Goal: Task Accomplishment & Management: Manage account settings

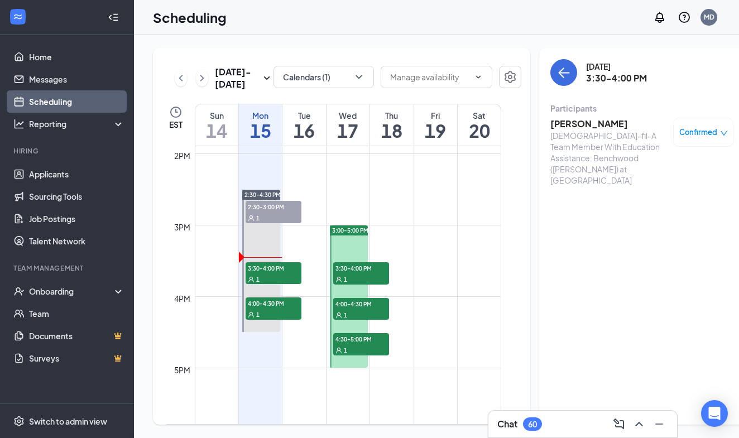
scroll to position [1015, 0]
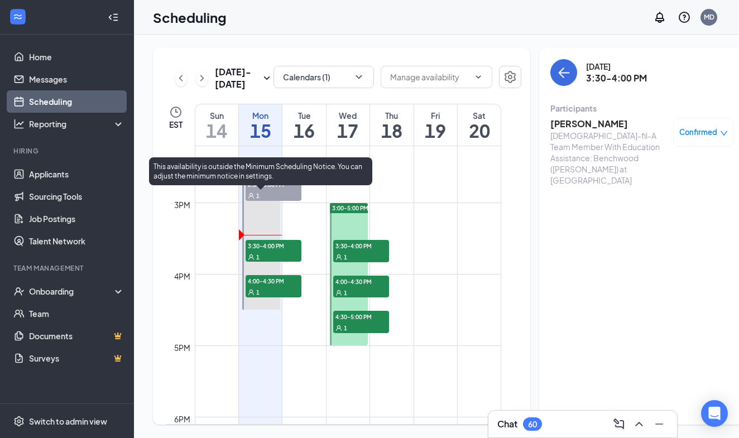
click at [256, 251] on span "3:30-4:00 PM" at bounding box center [274, 245] width 56 height 11
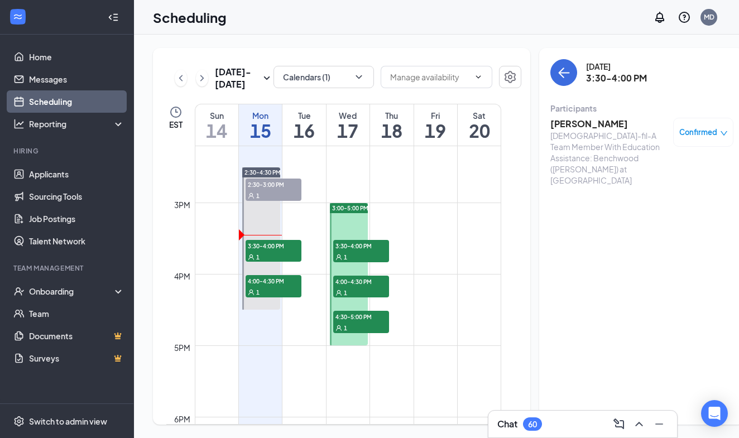
click at [560, 414] on div "Chat 60" at bounding box center [582, 424] width 189 height 27
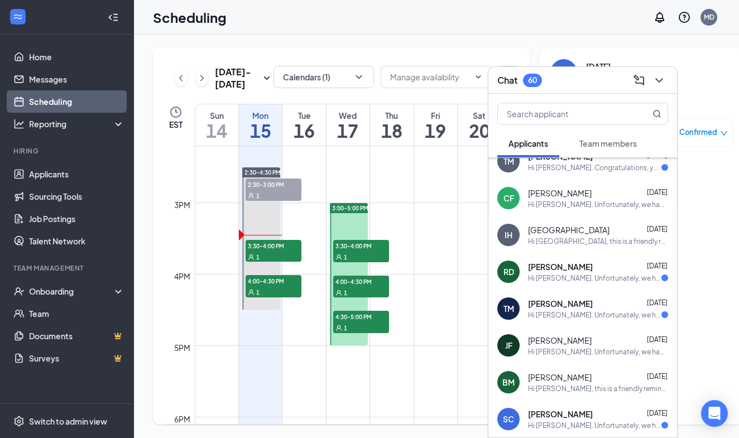
scroll to position [665, 0]
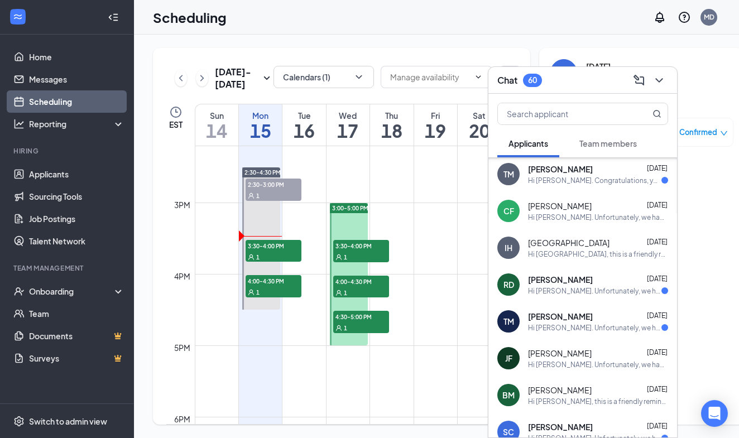
click at [593, 366] on div "Hi [PERSON_NAME]. Unfortunately, we had to reschedule your meeting with [DEMOGR…" at bounding box center [598, 364] width 140 height 9
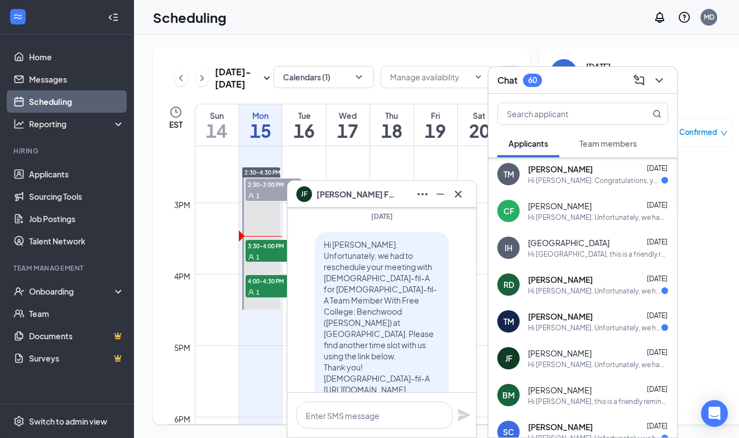
scroll to position [-66, 0]
click at [457, 197] on icon "Cross" at bounding box center [457, 194] width 13 height 13
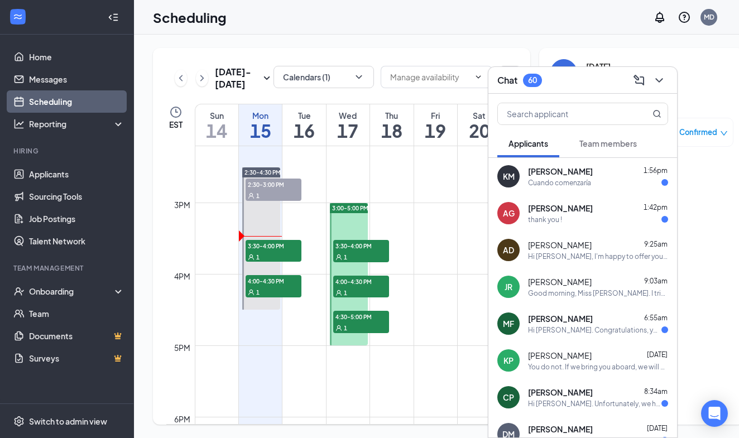
scroll to position [0, 0]
click at [611, 145] on span "Team members" at bounding box center [607, 143] width 57 height 10
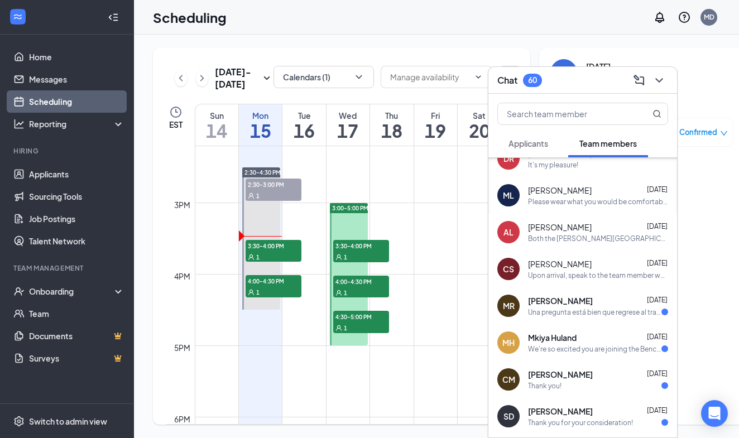
scroll to position [393, 0]
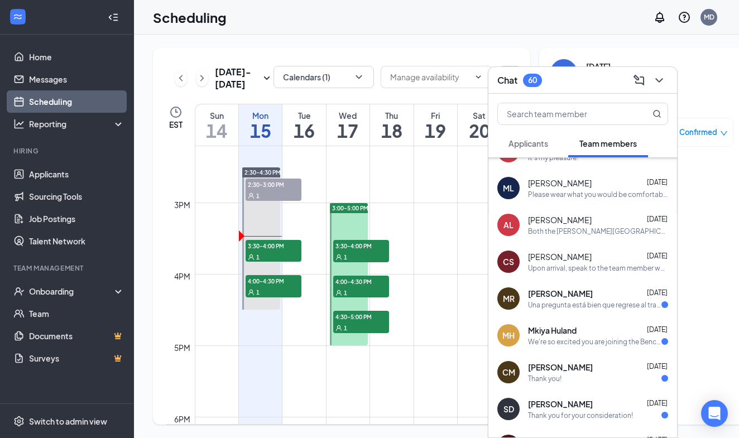
click at [575, 227] on div "Both the [PERSON_NAME][GEOGRAPHIC_DATA] and Benchwood Rd [DEMOGRAPHIC_DATA]-fil…" at bounding box center [598, 231] width 140 height 9
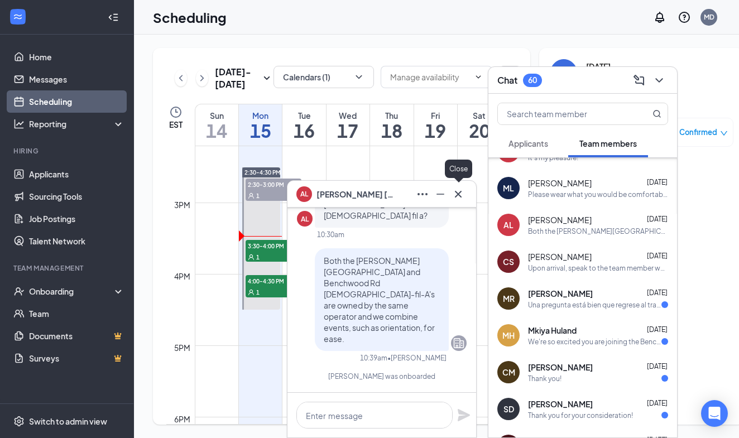
click at [460, 198] on icon "Cross" at bounding box center [457, 194] width 13 height 13
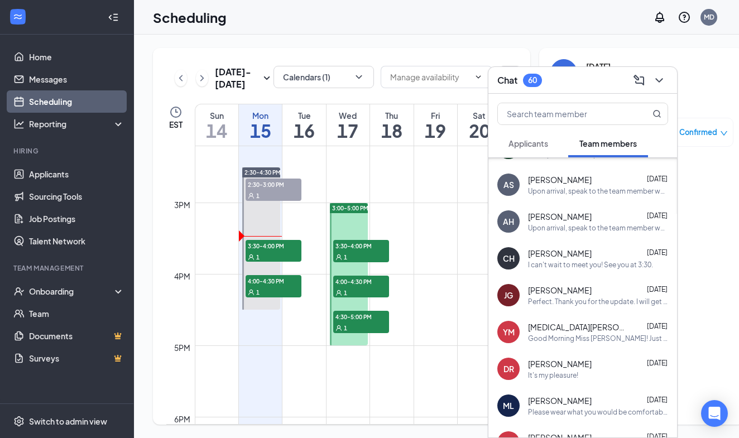
scroll to position [132, 0]
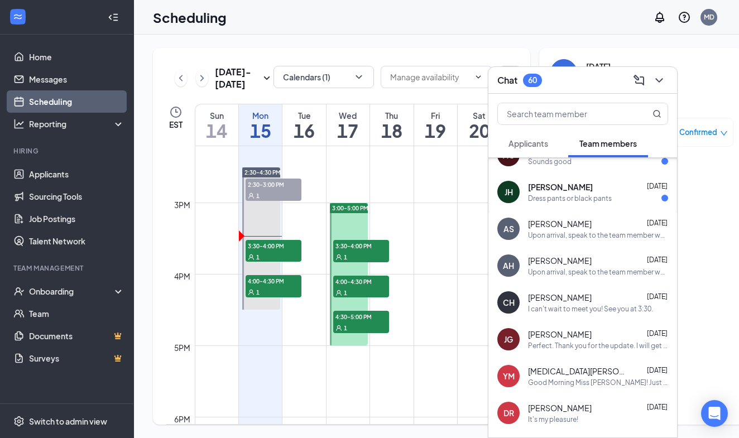
click at [537, 149] on button "Applicants" at bounding box center [528, 143] width 62 height 28
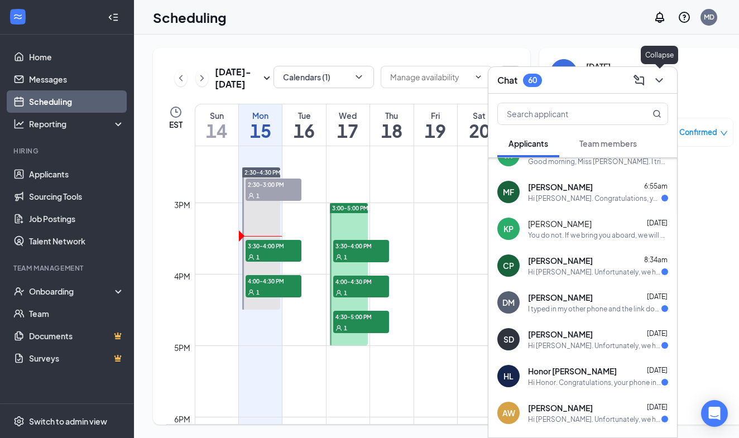
click at [656, 80] on icon "ChevronDown" at bounding box center [658, 80] width 13 height 13
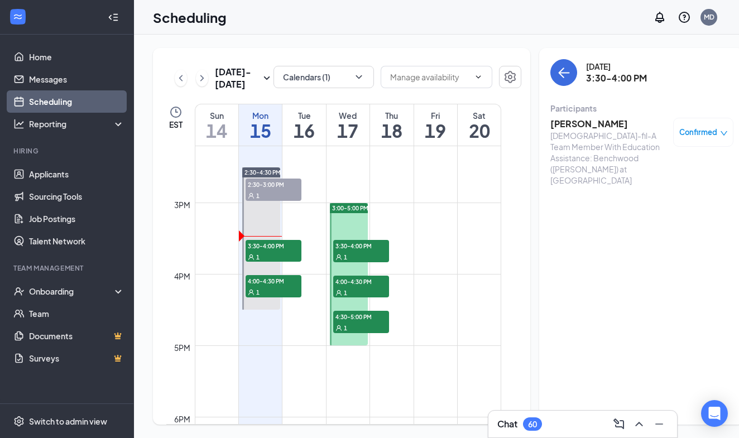
scroll to position [0, 0]
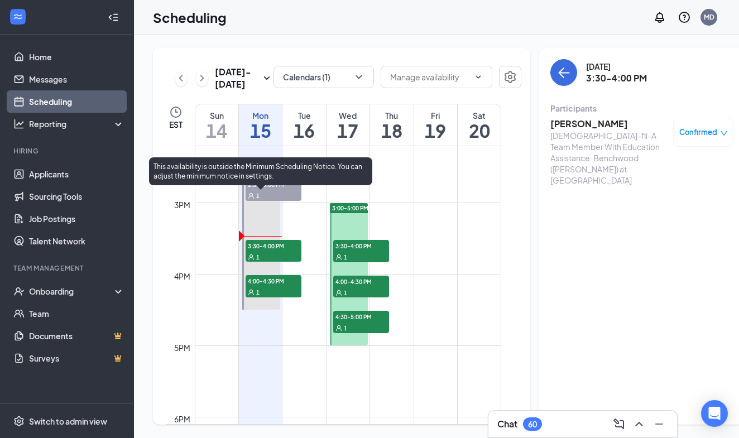
click at [277, 262] on div "1" at bounding box center [274, 256] width 56 height 11
click at [270, 262] on div "1" at bounding box center [274, 256] width 56 height 11
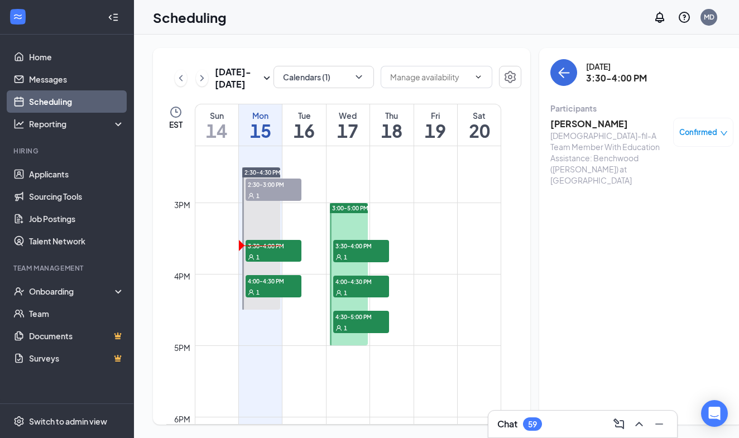
click at [566, 124] on h3 "[PERSON_NAME]" at bounding box center [608, 124] width 117 height 12
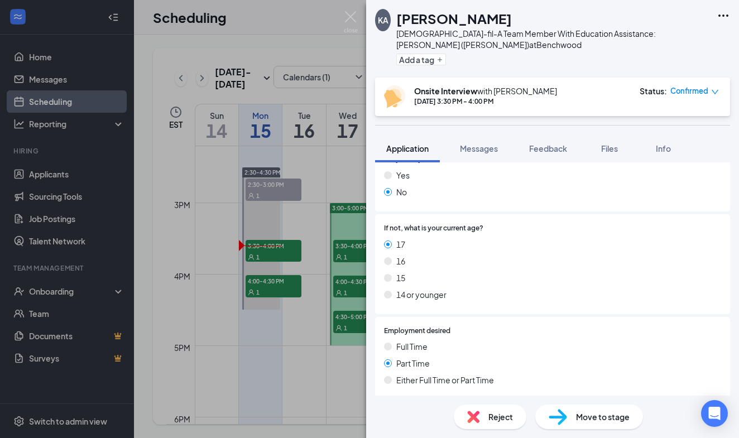
scroll to position [331, 0]
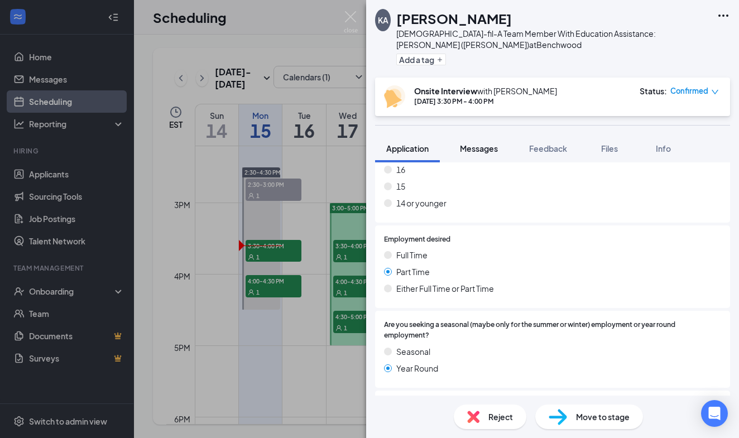
click at [488, 149] on span "Messages" at bounding box center [479, 148] width 38 height 10
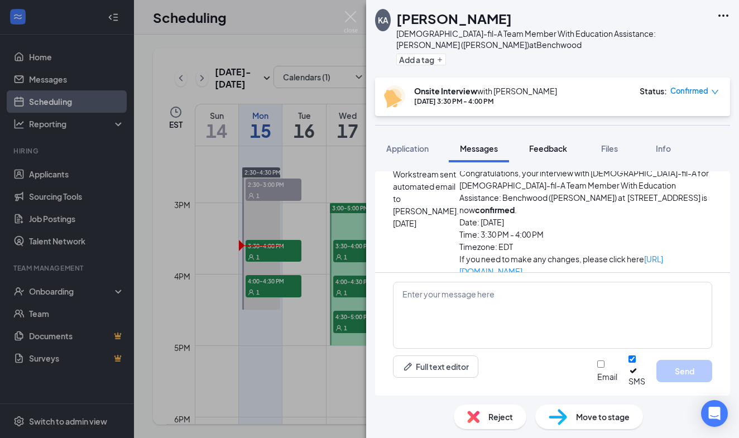
scroll to position [410, 0]
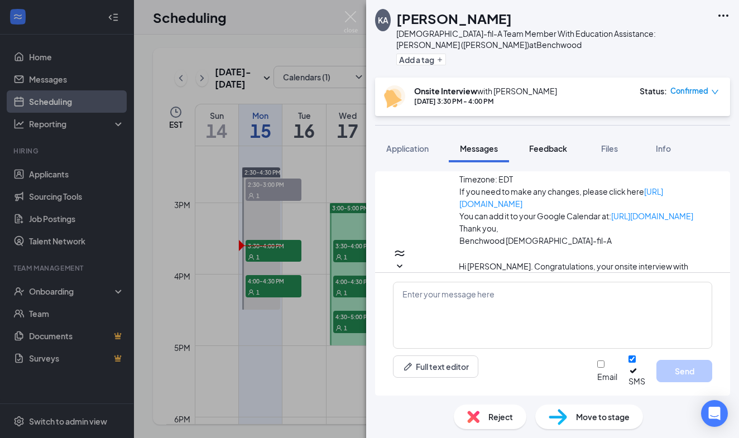
click at [555, 148] on span "Feedback" at bounding box center [548, 148] width 38 height 10
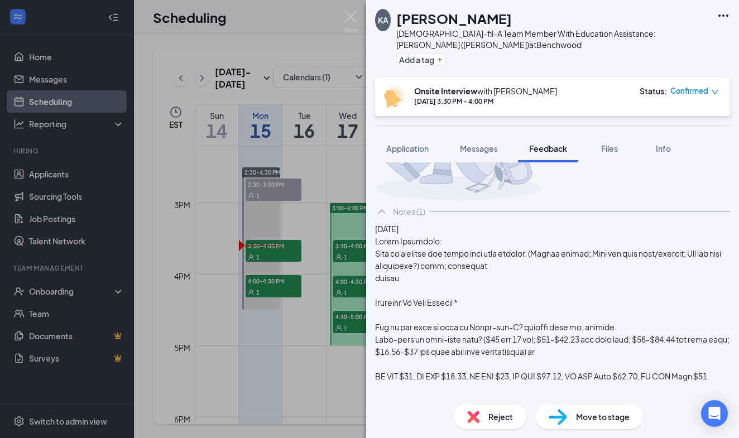
scroll to position [70, 0]
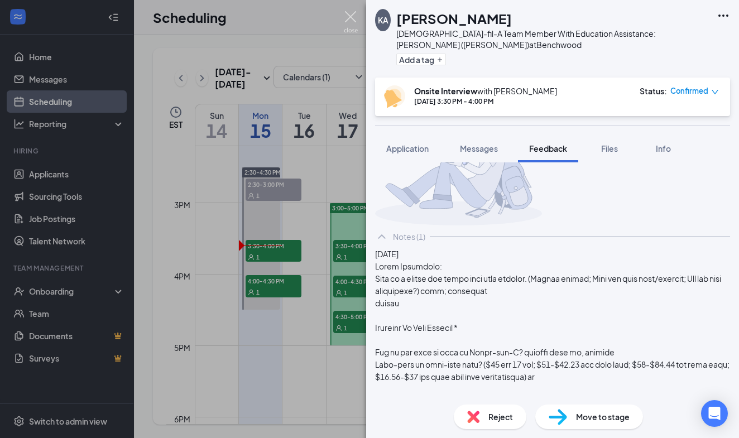
click at [351, 15] on img at bounding box center [351, 22] width 14 height 22
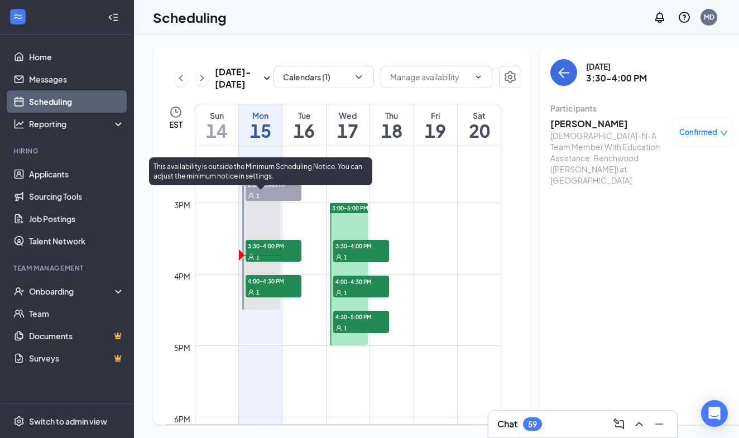
click at [281, 286] on span "4:00-4:30 PM" at bounding box center [274, 280] width 56 height 11
click at [282, 251] on span "3:30-4:00 PM" at bounding box center [274, 245] width 56 height 11
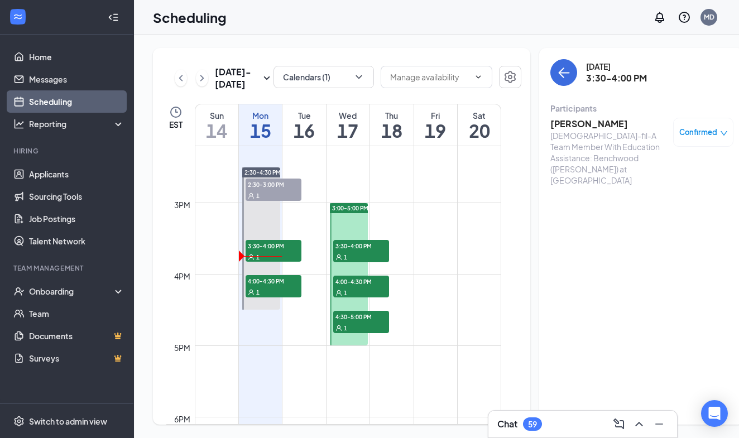
click at [570, 126] on h3 "[PERSON_NAME]" at bounding box center [608, 124] width 117 height 12
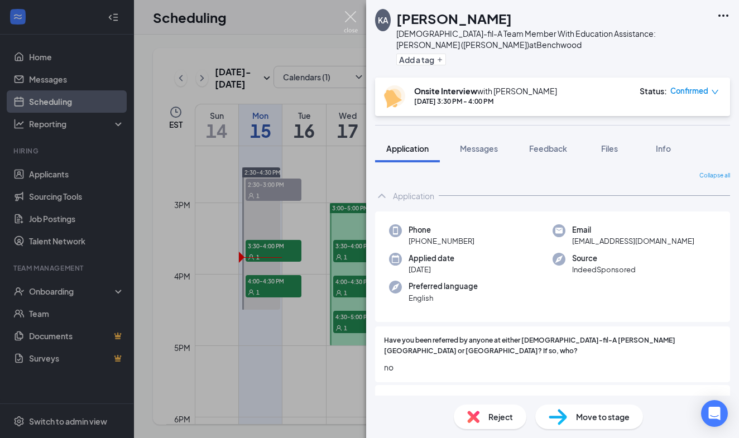
click at [353, 15] on img at bounding box center [351, 22] width 14 height 22
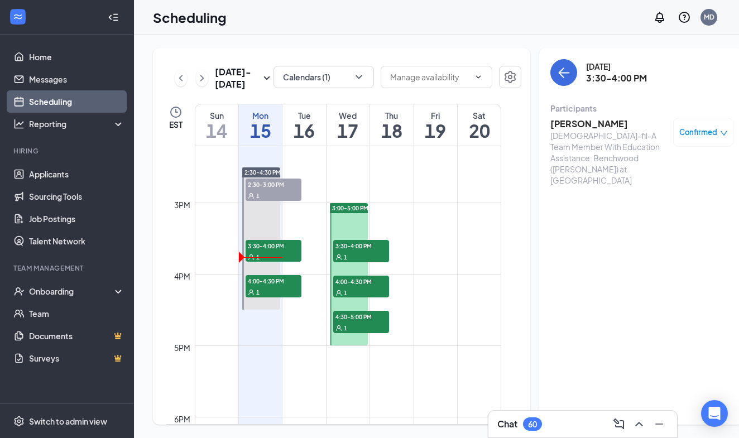
click at [593, 419] on div "Chat 60" at bounding box center [582, 424] width 171 height 18
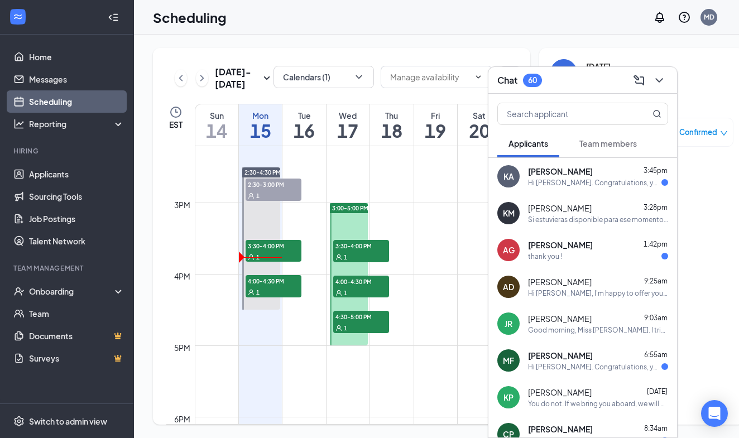
click at [596, 180] on div "Hi [PERSON_NAME]. Congratulations, your onsite interview with [DEMOGRAPHIC_DATA…" at bounding box center [594, 182] width 133 height 9
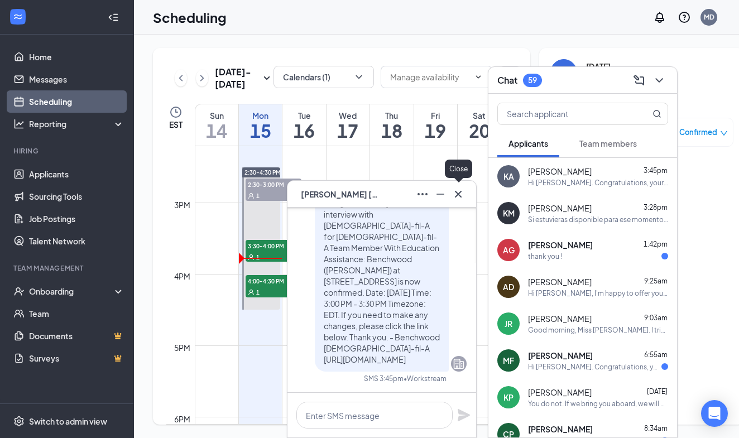
click at [459, 193] on icon "Cross" at bounding box center [458, 193] width 7 height 7
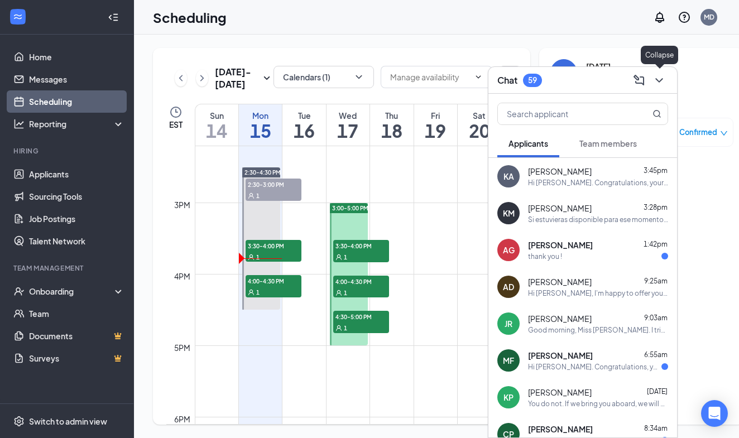
click at [666, 79] on button at bounding box center [659, 80] width 18 height 18
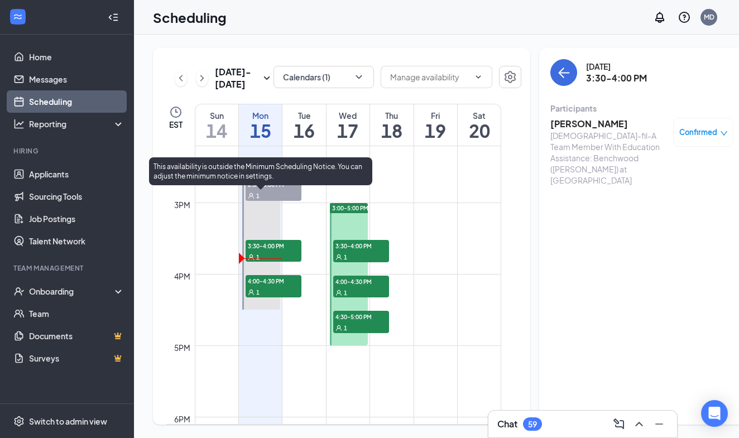
click at [286, 251] on span "3:30-4:00 PM" at bounding box center [274, 245] width 56 height 11
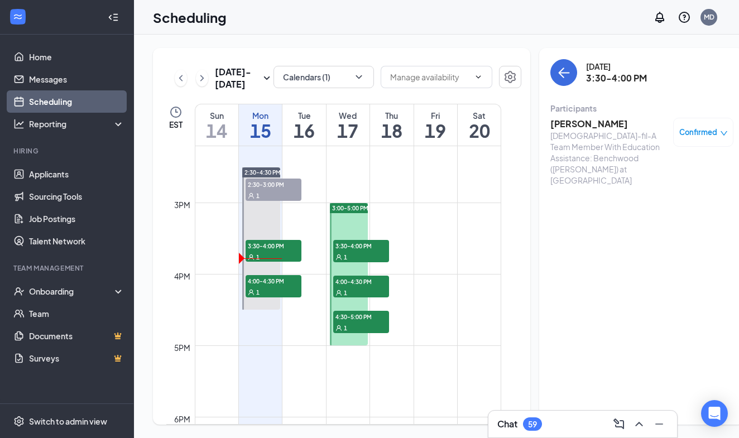
click at [561, 128] on h3 "[PERSON_NAME]" at bounding box center [608, 124] width 117 height 12
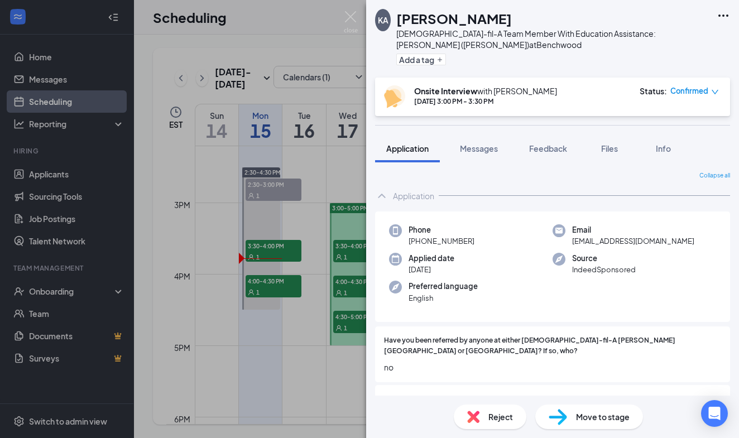
click at [478, 419] on img at bounding box center [473, 417] width 12 height 12
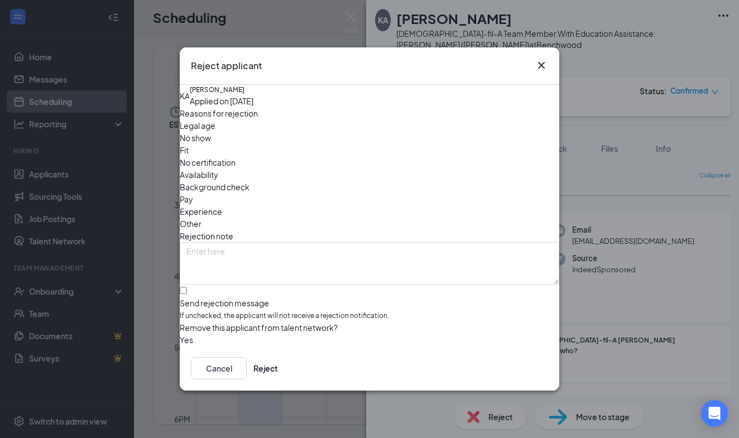
click at [211, 144] on span "No show" at bounding box center [195, 138] width 31 height 12
click at [278, 370] on button "Reject" at bounding box center [265, 368] width 25 height 22
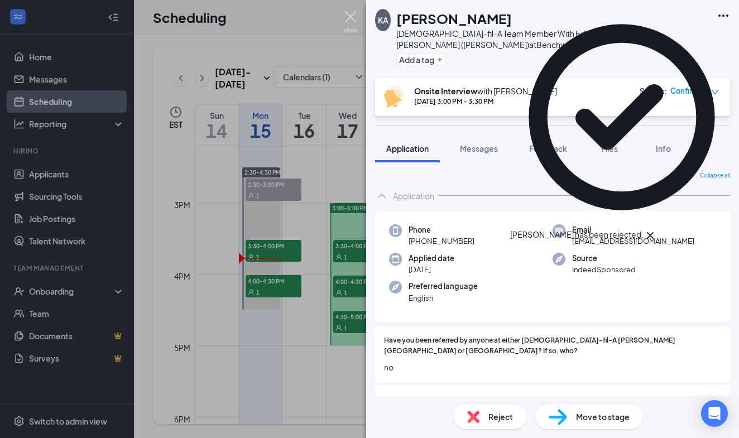
click at [347, 16] on img at bounding box center [351, 22] width 14 height 22
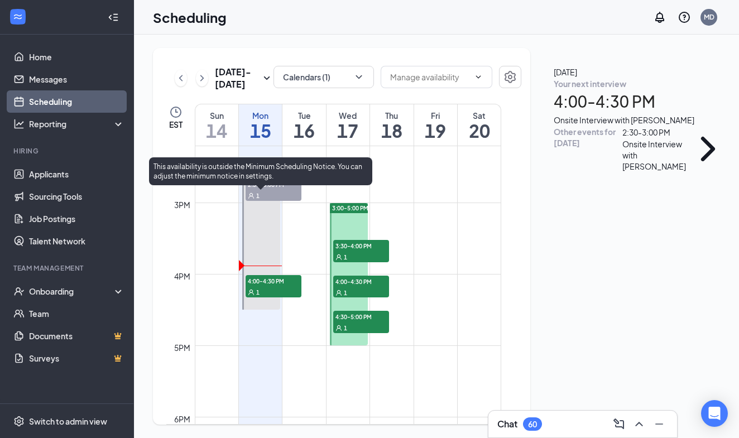
click at [271, 286] on span "4:00-4:30 PM" at bounding box center [274, 280] width 56 height 11
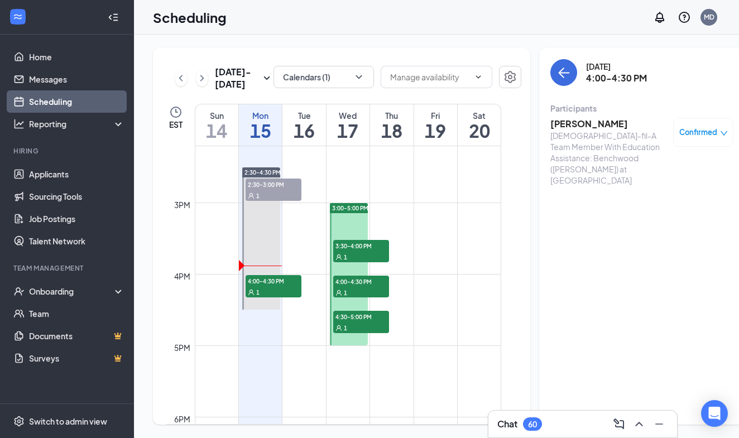
click at [561, 125] on h3 "[PERSON_NAME]" at bounding box center [608, 124] width 117 height 12
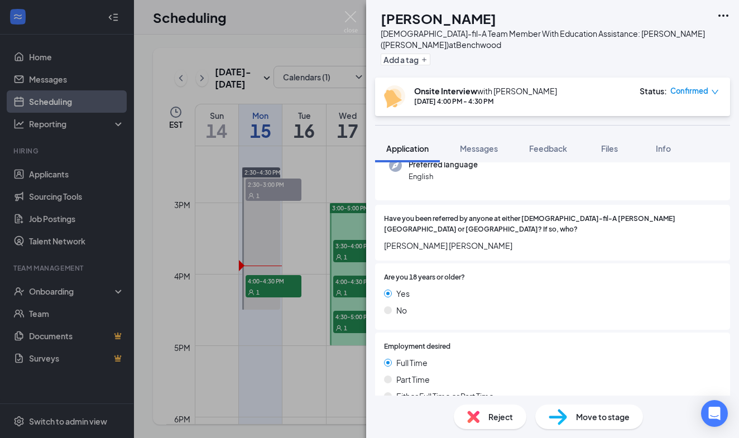
scroll to position [127, 0]
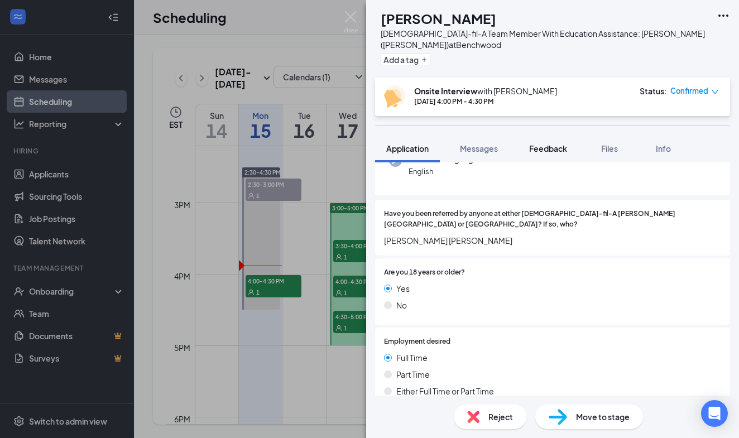
click at [548, 151] on span "Feedback" at bounding box center [548, 148] width 38 height 10
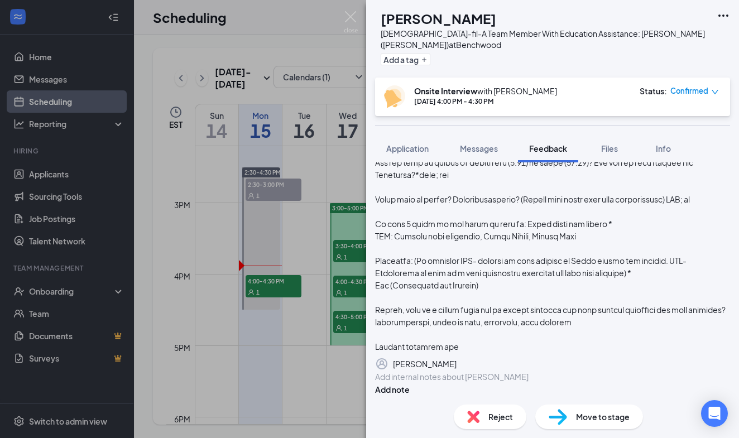
scroll to position [483, 0]
click at [453, 371] on div at bounding box center [553, 377] width 354 height 12
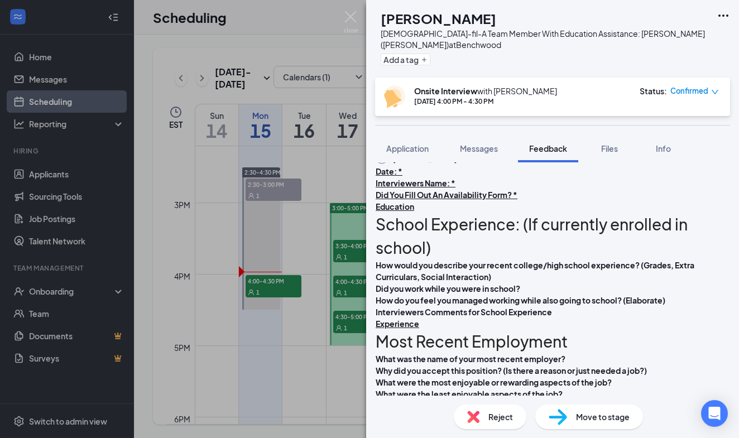
scroll to position [576, 0]
click at [431, 176] on div "Date: *" at bounding box center [553, 171] width 354 height 12
click at [484, 188] on div "Interviewers Name: *" at bounding box center [553, 182] width 354 height 12
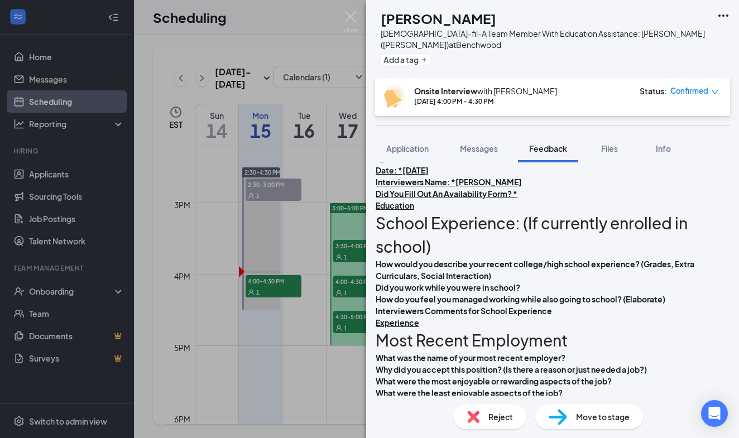
click at [553, 200] on div "Did You Fill Out An Availability Form? *" at bounding box center [553, 194] width 354 height 12
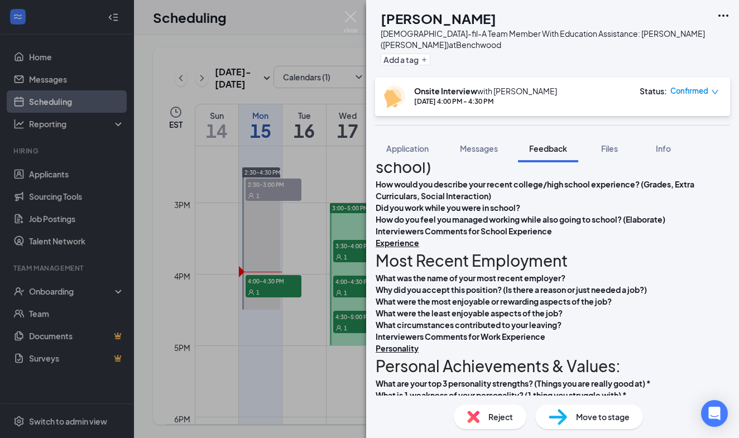
scroll to position [678, 0]
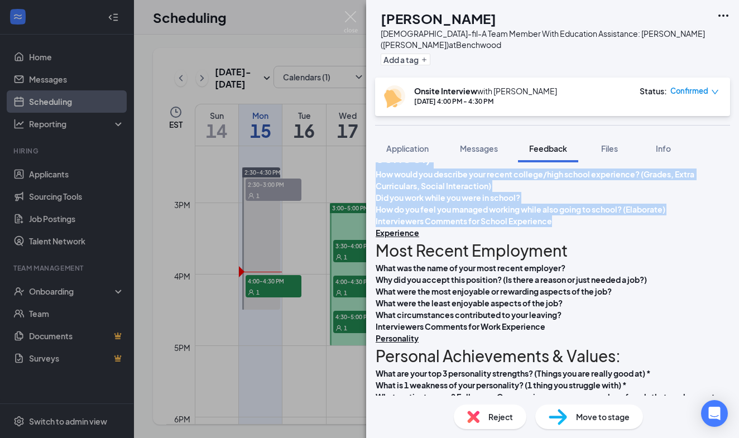
drag, startPoint x: 575, startPoint y: 340, endPoint x: 378, endPoint y: 225, distance: 227.9
click at [378, 225] on div "Date: *[DATE] Interviewers Name: *[PERSON_NAME] Did You Fill Out An Availabilit…" at bounding box center [552, 374] width 355 height 623
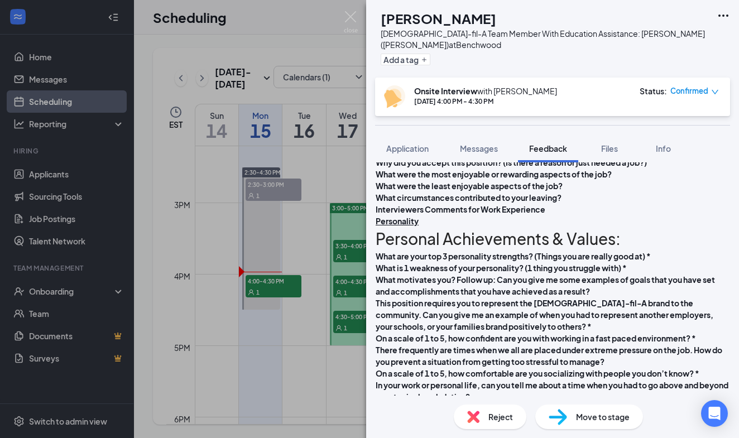
click at [589, 215] on div "Interviewers Comments for Work Experience" at bounding box center [553, 210] width 354 height 12
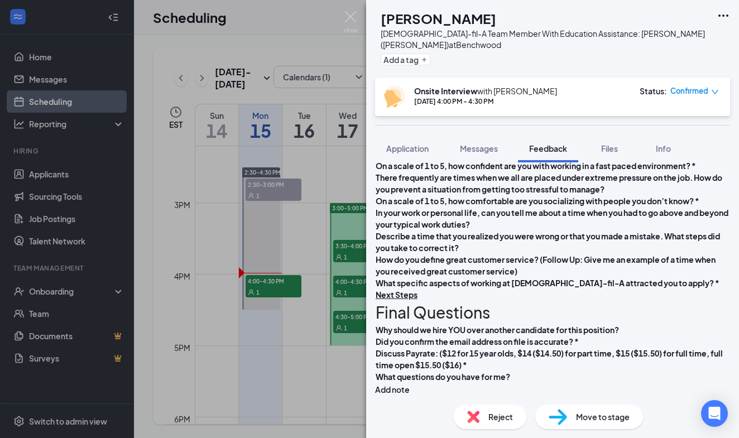
scroll to position [1018, 0]
click at [441, 289] on div "What specific aspects of working at [DEMOGRAPHIC_DATA]-fil-A attracted you to a…" at bounding box center [553, 283] width 354 height 12
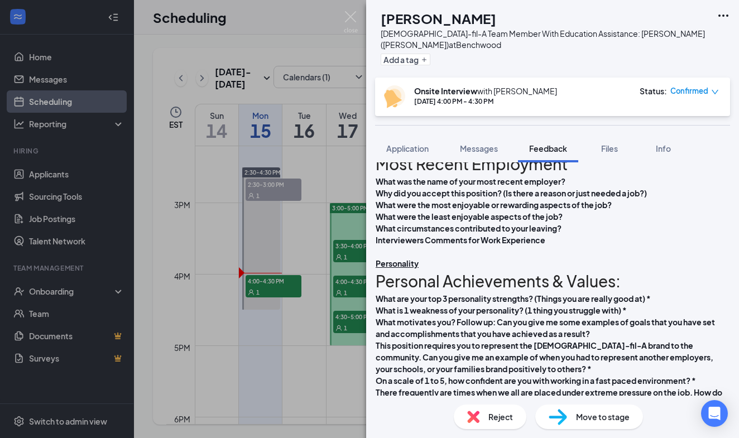
scroll to position [634, 0]
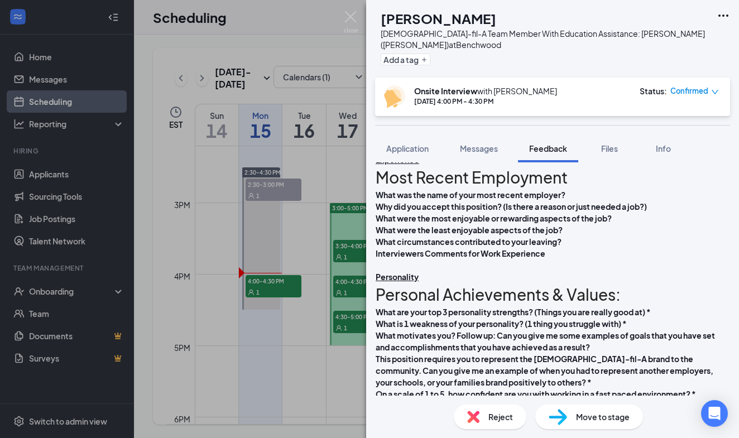
click at [593, 201] on div "What was the name of your most recent employer?" at bounding box center [553, 195] width 354 height 12
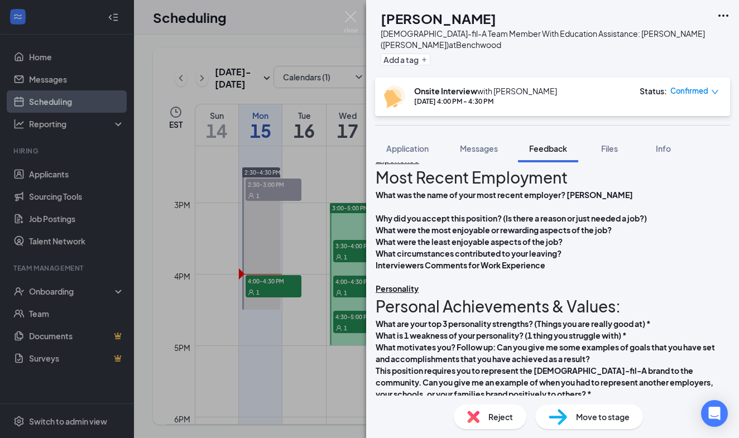
click at [441, 224] on div "Why did you accept this position? (Is there a reason or just needed a job?)" at bounding box center [553, 219] width 354 height 12
click at [589, 259] on div "What circumstances contributed to your leaving?" at bounding box center [553, 254] width 354 height 12
click at [452, 223] on span "Why did you accept this position? (Is there a reason or just needed a job?)" at bounding box center [511, 218] width 271 height 10
click at [423, 224] on div "Why did you accept this position? (Is there a reason or just needed a job?)" at bounding box center [553, 219] width 354 height 12
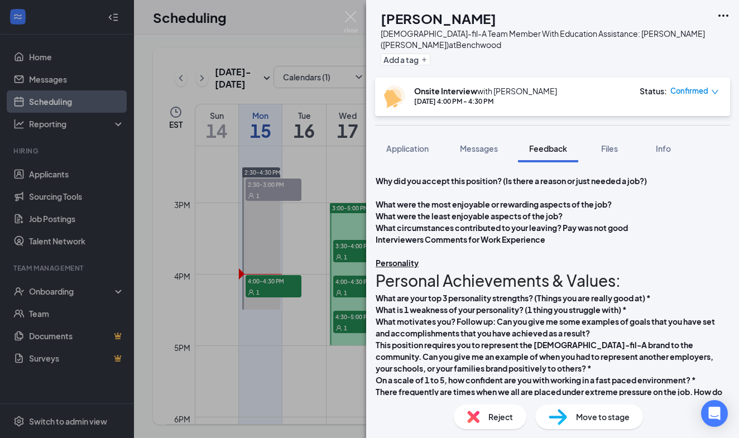
scroll to position [672, 0]
click at [660, 349] on div "Date: *[DATE] Interviewers Name: *[PERSON_NAME] Did You Fill Out An Availabilit…" at bounding box center [552, 338] width 355 height 540
click at [658, 233] on div "What circumstances contributed to your leaving? Pay was not good" at bounding box center [553, 227] width 354 height 12
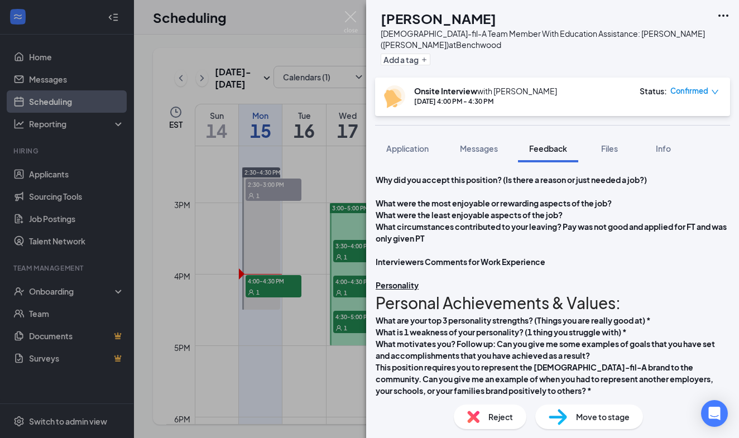
click at [647, 209] on div "What were the most enjoyable or rewarding aspects of the job?" at bounding box center [553, 204] width 354 height 12
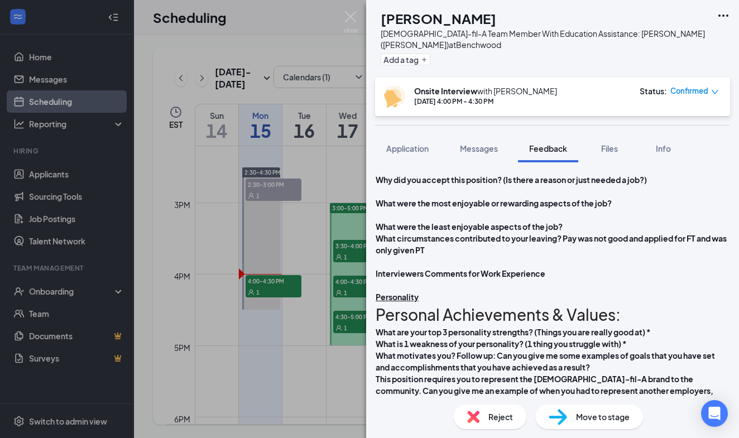
click at [602, 233] on div "What were the least enjoyable aspects of the job?" at bounding box center [553, 227] width 354 height 12
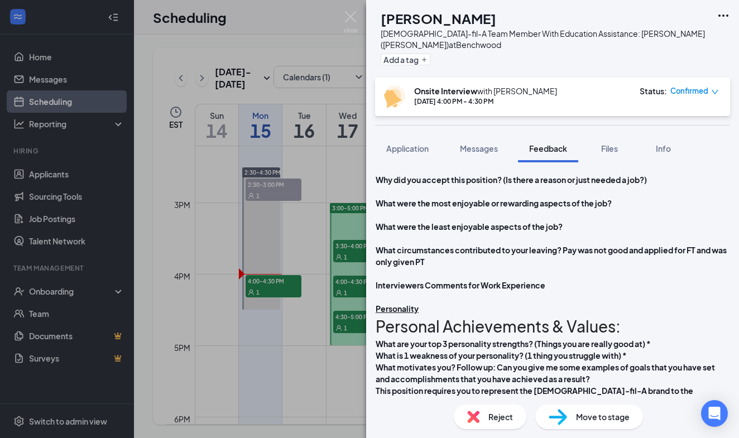
click at [418, 186] on div "Why did you accept this position? (Is there a reason or just needed a job?)" at bounding box center [553, 180] width 354 height 12
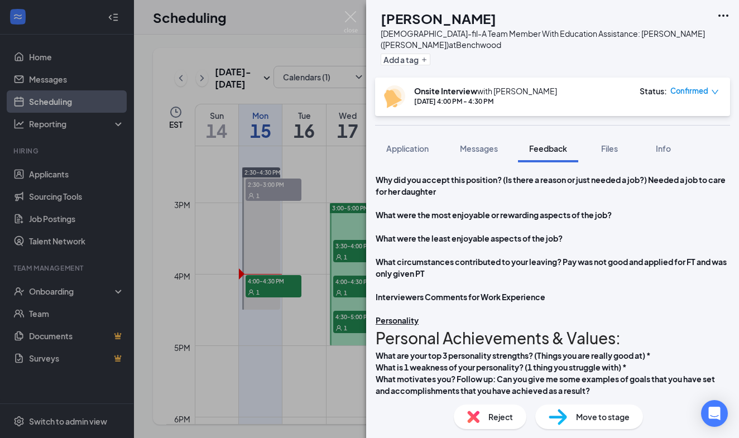
scroll to position [706, 0]
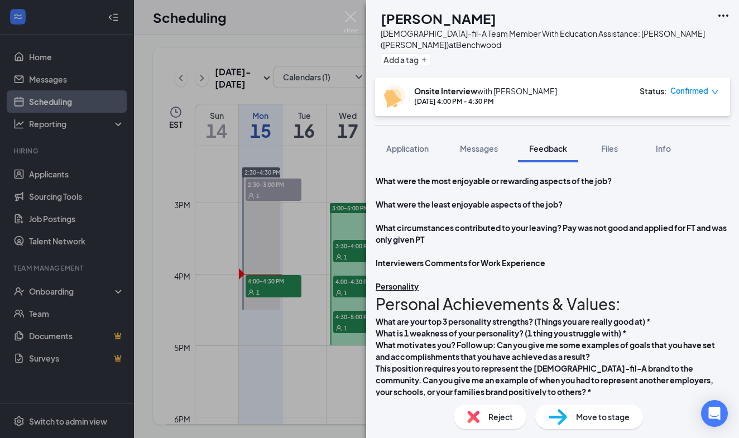
click at [646, 187] on div "What were the most enjoyable or rewarding aspects of the job?" at bounding box center [553, 181] width 354 height 12
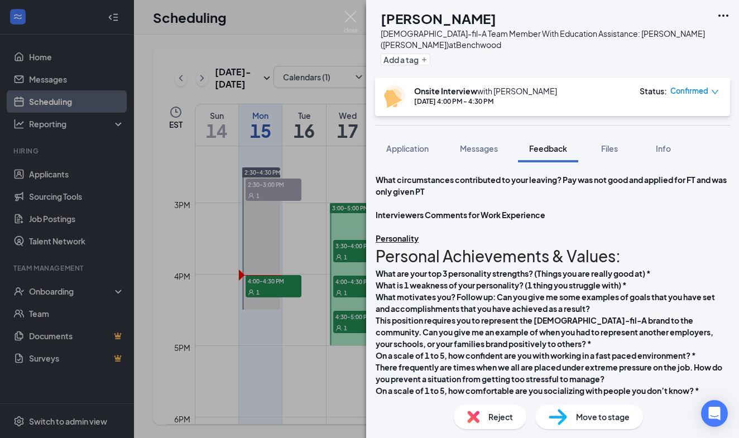
scroll to position [766, 0]
click at [590, 163] on div "What were the least enjoyable aspects of the job?" at bounding box center [553, 157] width 354 height 12
drag, startPoint x: 590, startPoint y: 265, endPoint x: 395, endPoint y: 267, distance: 195.3
click at [395, 267] on div "Date: *[DATE] Interviewers Name: *[PERSON_NAME] Did You Fill Out An Availabilit…" at bounding box center [552, 286] width 355 height 623
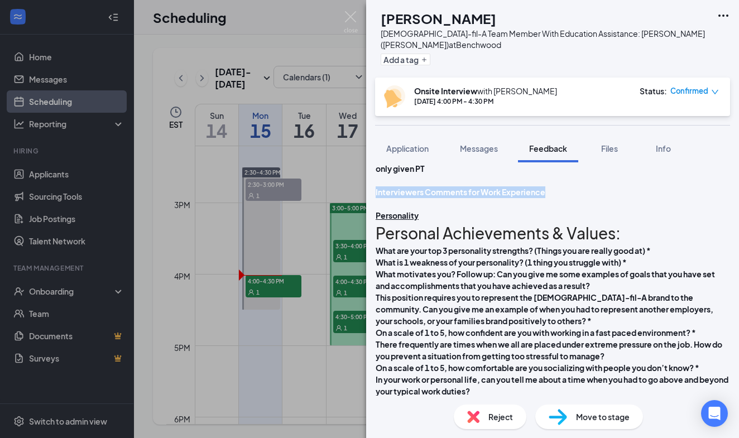
drag, startPoint x: 571, startPoint y: 301, endPoint x: 384, endPoint y: 298, distance: 187.5
click at [384, 298] on div "Date: *[DATE] Interviewers Name: *[PERSON_NAME] Did You Fill Out An Availabilit…" at bounding box center [552, 274] width 355 height 599
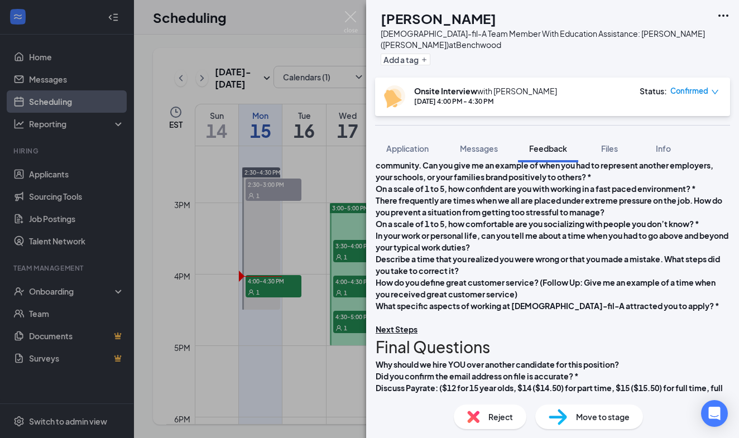
scroll to position [900, 0]
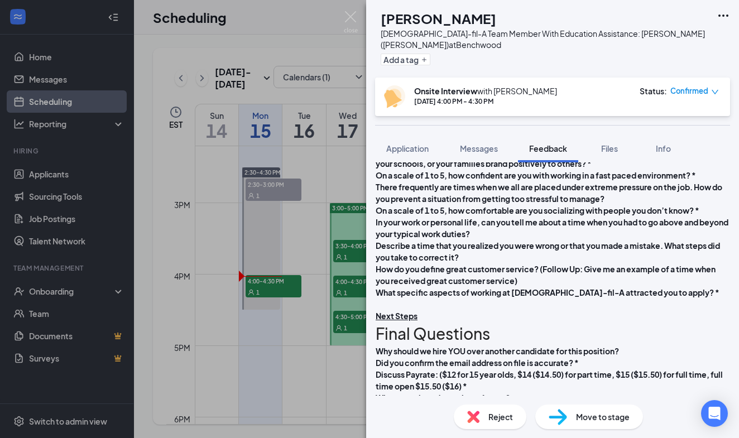
click at [424, 99] on div "What are your top 3 personality strengths? (Things you are really good at) *" at bounding box center [553, 94] width 354 height 12
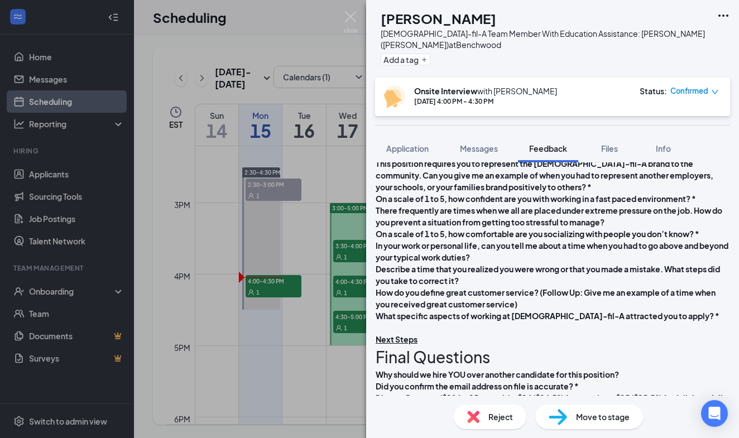
click at [657, 134] on div "What is 1 weakness of your personality? (1 thing you struggle with) *" at bounding box center [553, 129] width 354 height 12
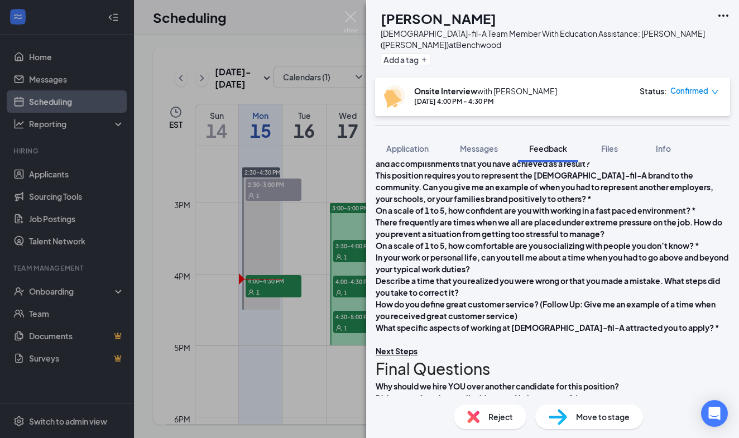
scroll to position [920, 0]
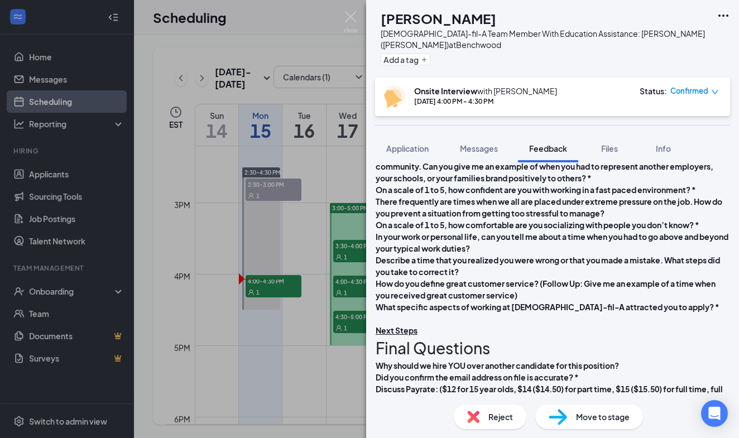
click at [450, 149] on div "What motivates you? Follow up: Can you give me some examples of goals that you …" at bounding box center [553, 137] width 354 height 23
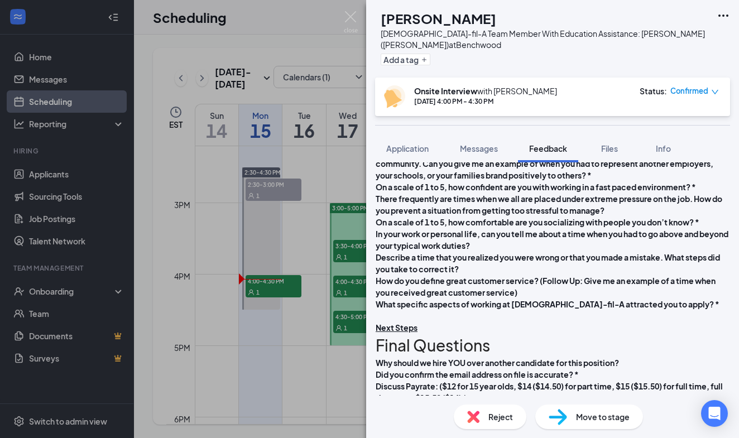
scroll to position [957, 0]
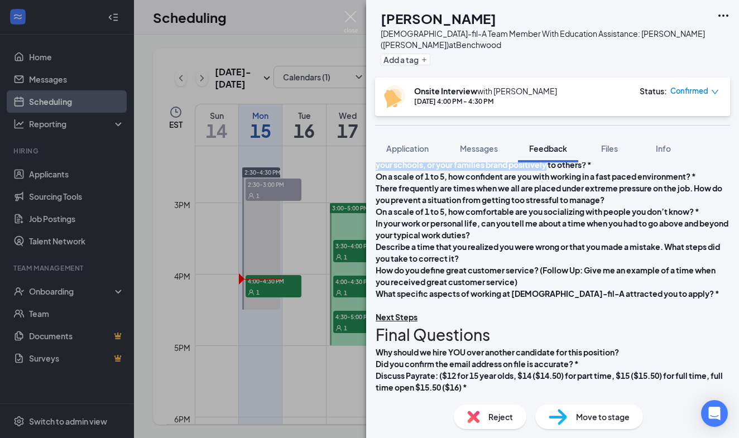
drag, startPoint x: 485, startPoint y: 318, endPoint x: 392, endPoint y: 285, distance: 99.4
click at [392, 285] on div "Date: *[DATE] Interviewers Name: *[PERSON_NAME] Did You Fill Out An Availabilit…" at bounding box center [552, 100] width 355 height 634
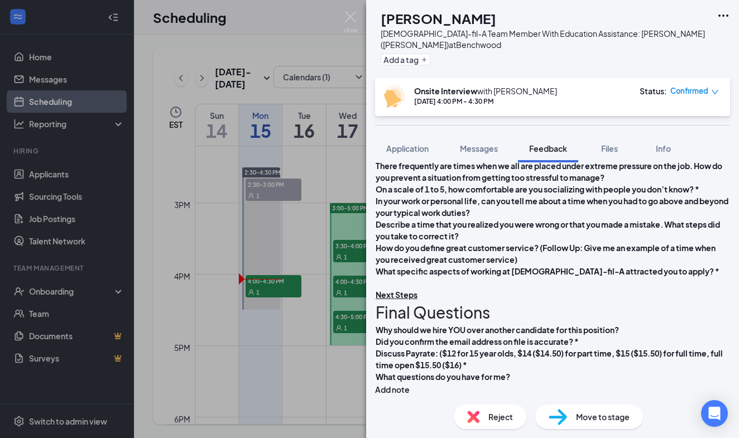
click at [487, 160] on div "On a scale of 1 to 5, how confident are you with working in a fast paced enviro…" at bounding box center [553, 154] width 354 height 12
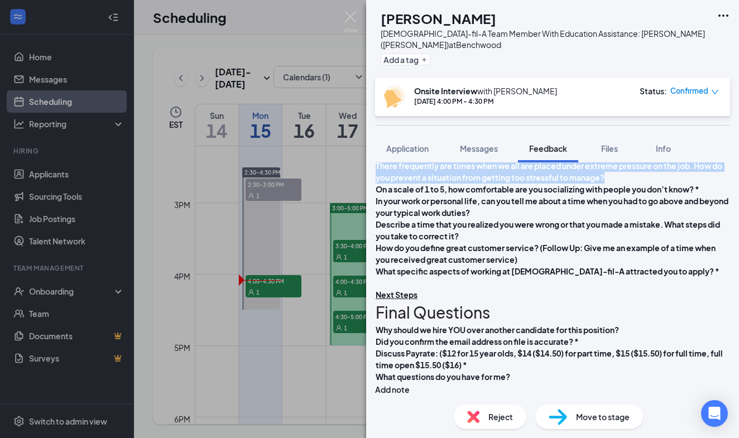
drag, startPoint x: 478, startPoint y: 314, endPoint x: 384, endPoint y: 292, distance: 96.4
click at [384, 292] on div "Date: *[DATE] Interviewers Name: *[PERSON_NAME] Did You Fill Out An Availabilit…" at bounding box center [552, 84] width 355 height 623
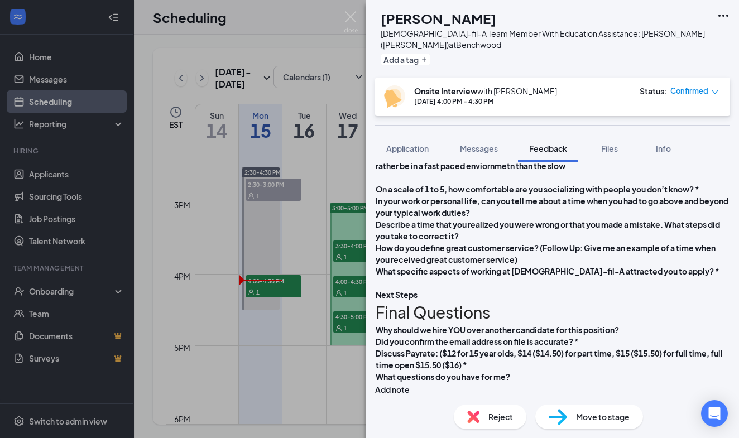
click at [479, 195] on div "On a scale of 1 to 5, how comfortable are you socializing with people you don’t…" at bounding box center [553, 190] width 354 height 12
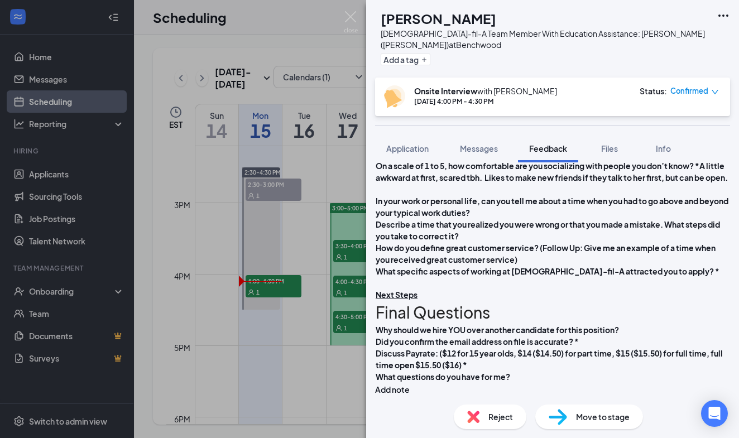
scroll to position [1055, 0]
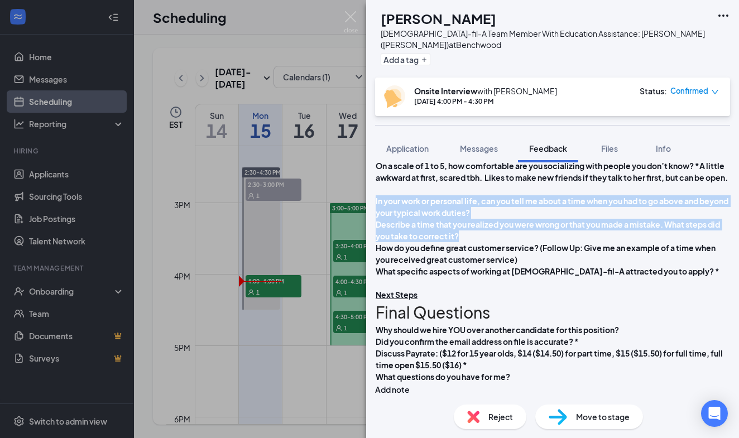
drag, startPoint x: 581, startPoint y: 316, endPoint x: 387, endPoint y: 281, distance: 197.9
click at [387, 281] on div "Date: *[DATE] Interviewers Name: *[PERSON_NAME] Did You Fill Out An Availabilit…" at bounding box center [552, 84] width 355 height 623
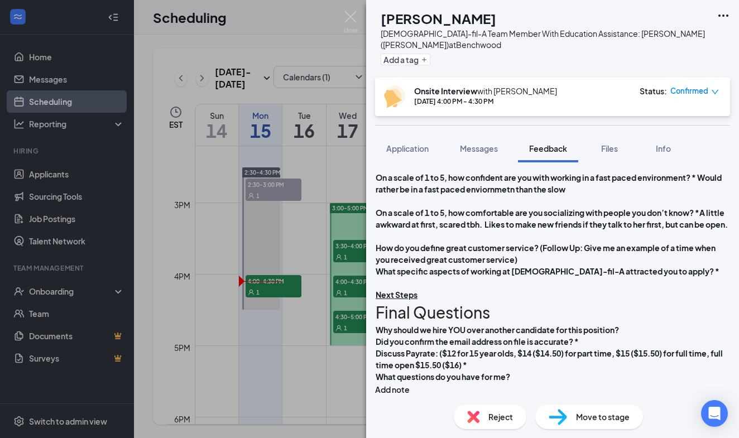
click at [645, 266] on div "How do you define great customer service? (Follow Up: Give me an example of a t…" at bounding box center [553, 253] width 354 height 23
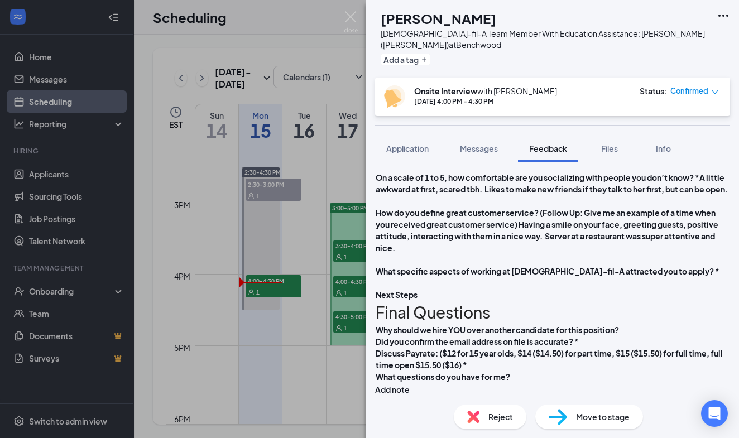
scroll to position [1087, 0]
click at [435, 277] on div "What specific aspects of working at [DEMOGRAPHIC_DATA]-fil-A attracted you to a…" at bounding box center [553, 272] width 354 height 12
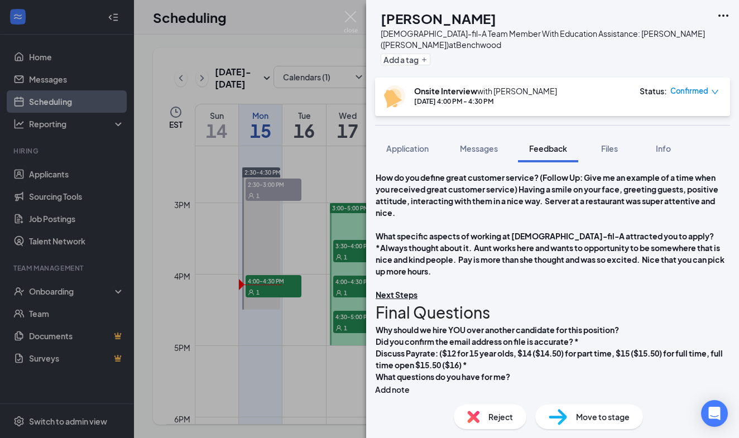
scroll to position [1180, 0]
click at [536, 380] on div "What questions do you have for me?" at bounding box center [553, 377] width 354 height 12
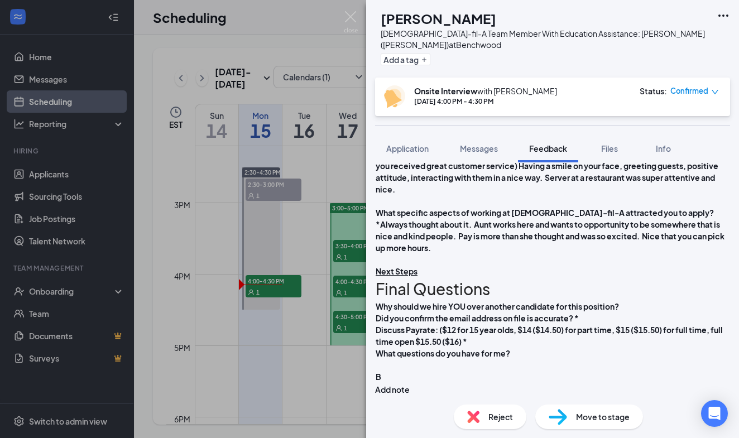
scroll to position [1207, 0]
drag, startPoint x: 647, startPoint y: 304, endPoint x: 392, endPoint y: 307, distance: 255.1
click at [392, 307] on div "Date: *[DATE] Interviewers Name: *[PERSON_NAME] Did You Fill Out An Availabilit…" at bounding box center [552, 61] width 355 height 670
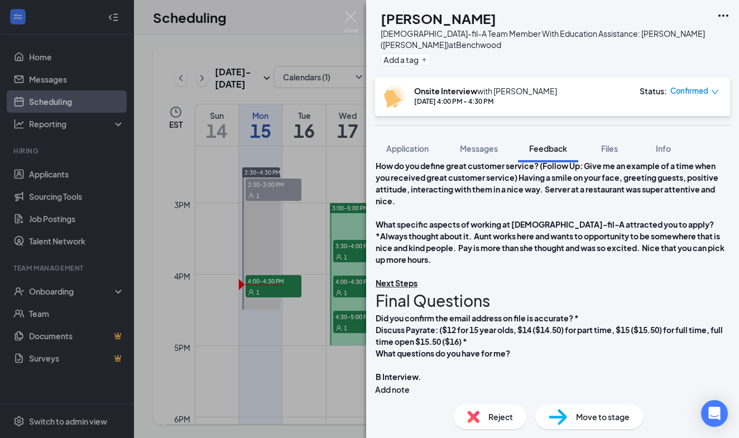
scroll to position [1195, 0]
click at [591, 340] on div "Discuss Payrate: ($12 for 15 year olds, $14 ($14.50) for part time, $15 ($15.50…" at bounding box center [553, 335] width 354 height 23
click at [609, 314] on div "Did you confirm the email address on file is accurate? *" at bounding box center [553, 319] width 354 height 12
click at [415, 146] on span "Application" at bounding box center [407, 148] width 42 height 10
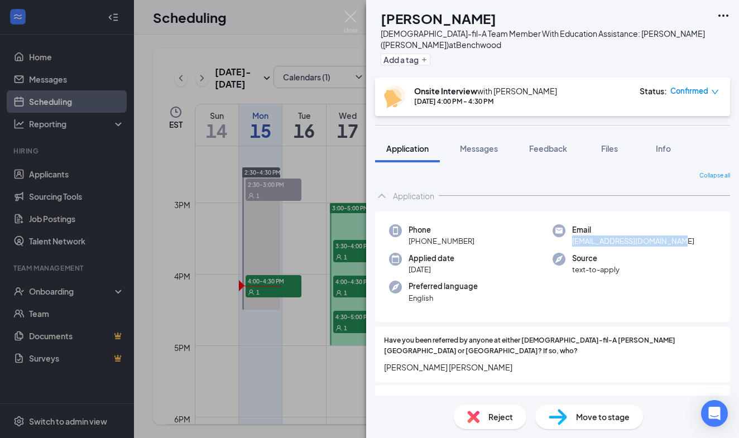
drag, startPoint x: 572, startPoint y: 242, endPoint x: 672, endPoint y: 244, distance: 100.5
click at [672, 244] on span "[EMAIL_ADDRESS][DOMAIN_NAME]" at bounding box center [633, 240] width 122 height 11
copy span "[EMAIL_ADDRESS][DOMAIN_NAME]"
click at [551, 145] on span "Feedback" at bounding box center [548, 148] width 38 height 10
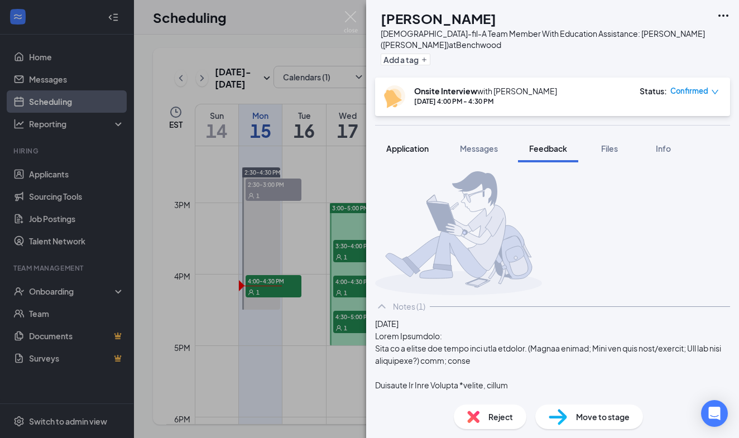
click at [407, 146] on span "Application" at bounding box center [407, 148] width 42 height 10
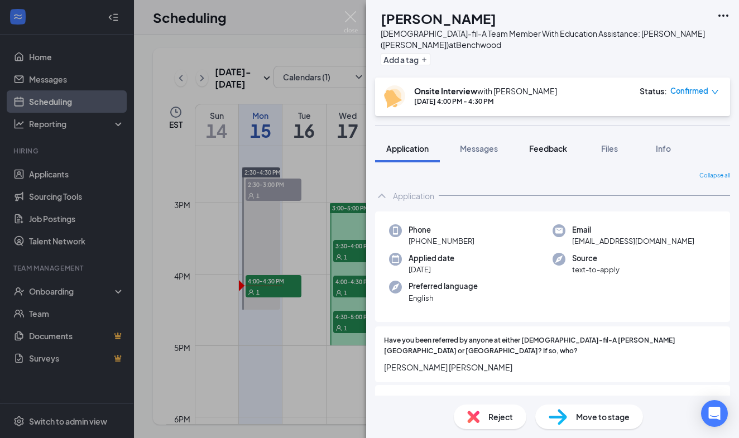
click at [552, 145] on span "Feedback" at bounding box center [548, 148] width 38 height 10
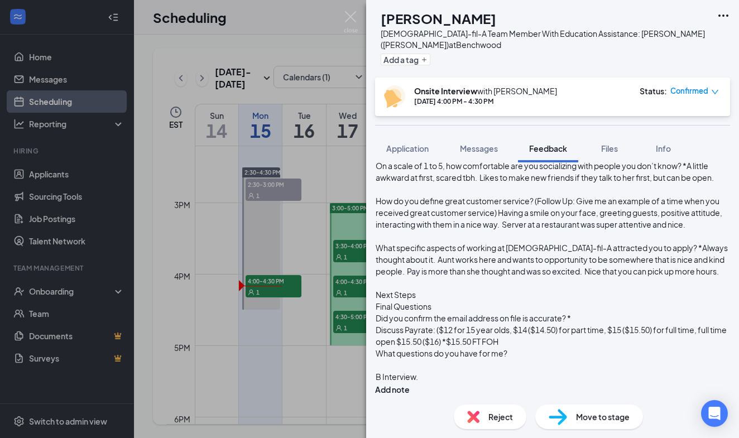
scroll to position [1125, 0]
click at [600, 316] on div "Did you confirm the email address on file is accurate? *" at bounding box center [553, 319] width 354 height 12
click at [546, 359] on div "What questions do you have for me?" at bounding box center [553, 354] width 354 height 12
click at [445, 378] on div "B Interview." at bounding box center [553, 377] width 354 height 12
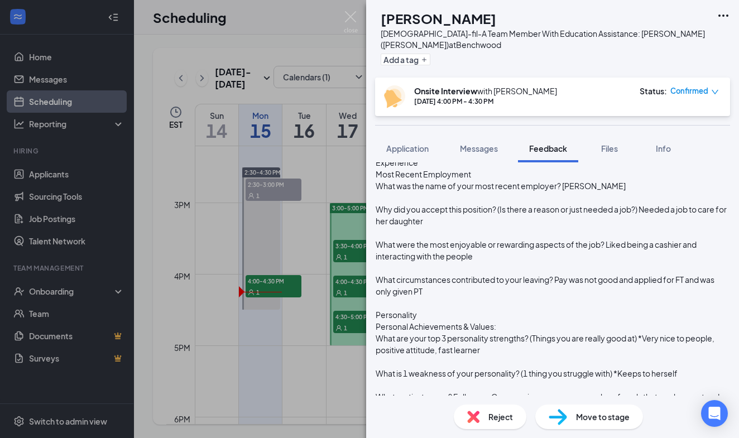
scroll to position [609, 0]
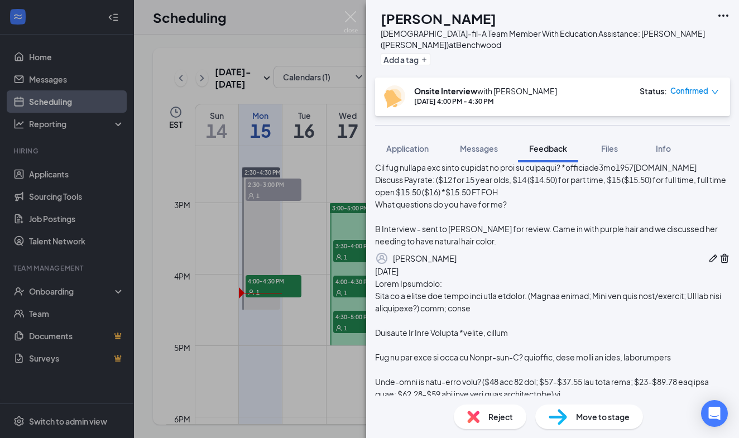
scroll to position [722, 0]
click at [352, 16] on img at bounding box center [351, 22] width 14 height 22
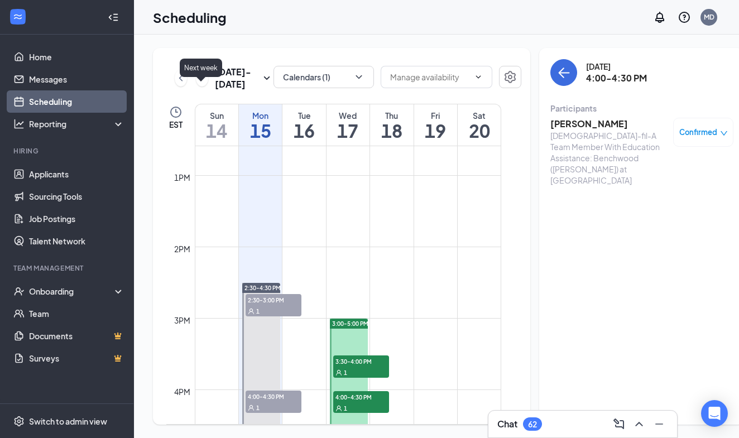
click at [201, 85] on icon "ChevronRight" at bounding box center [201, 77] width 11 height 13
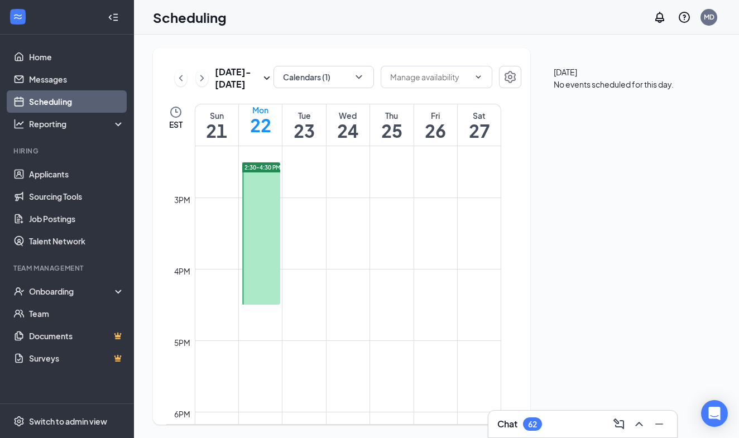
scroll to position [1027, 0]
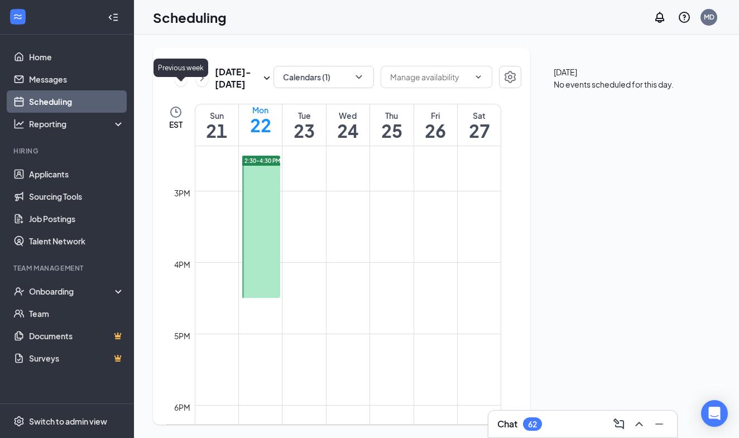
click at [180, 81] on icon "ChevronLeft" at bounding box center [180, 78] width 3 height 6
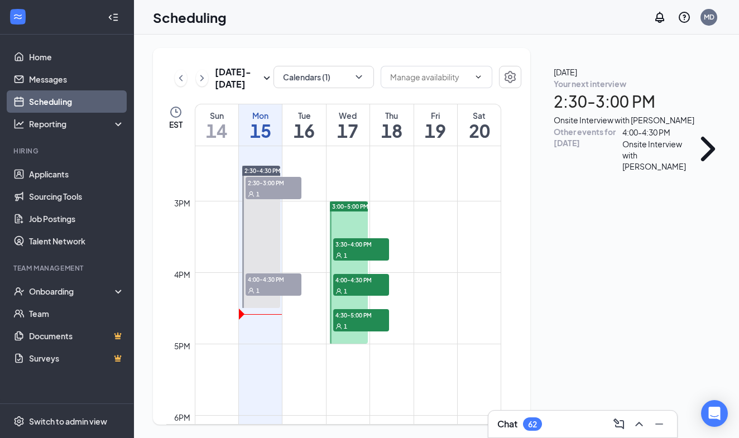
scroll to position [1035, 0]
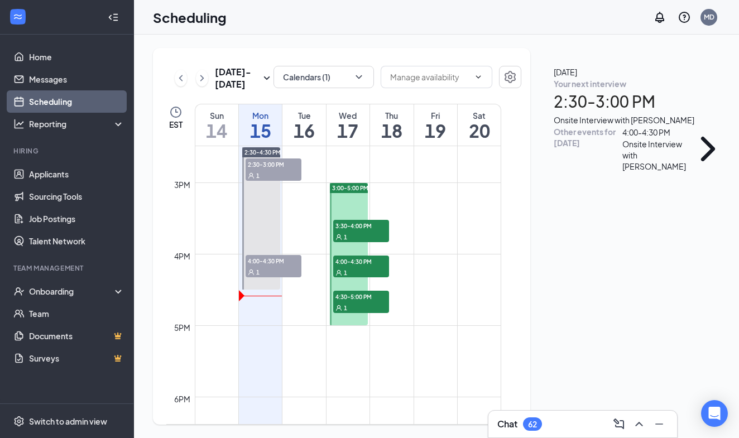
click at [379, 242] on div "1" at bounding box center [361, 236] width 56 height 11
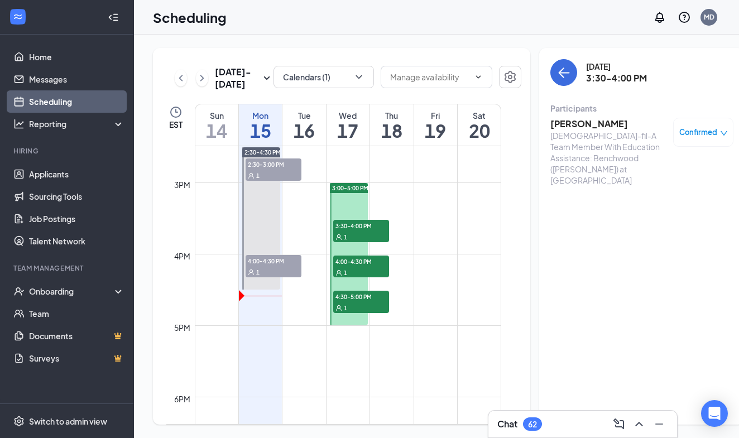
click at [584, 125] on h3 "[PERSON_NAME]" at bounding box center [608, 124] width 117 height 12
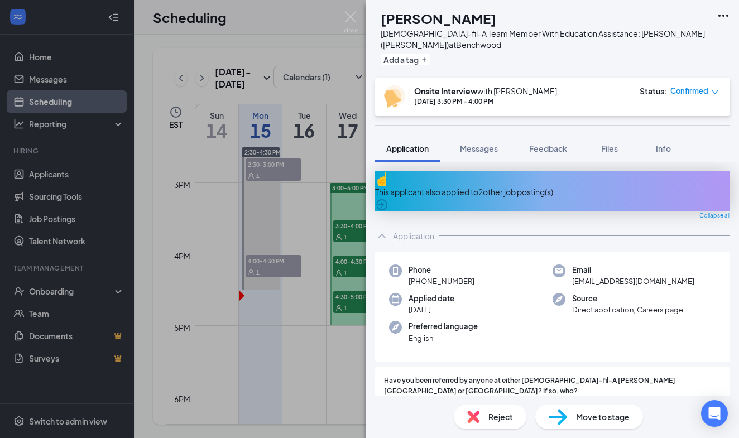
click at [349, 11] on div "CA [PERSON_NAME][DEMOGRAPHIC_DATA]-fil-A Team Member With Education Assistance:…" at bounding box center [369, 219] width 739 height 438
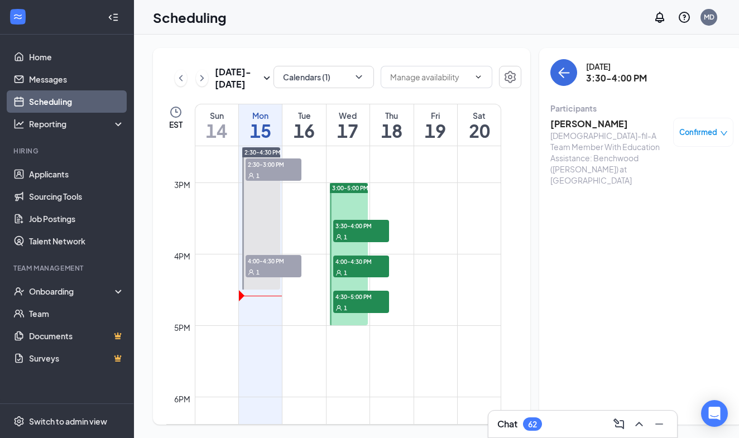
click at [355, 278] on div "1" at bounding box center [361, 272] width 56 height 11
click at [574, 124] on h3 "Tresonne Bostock" at bounding box center [608, 124] width 117 height 12
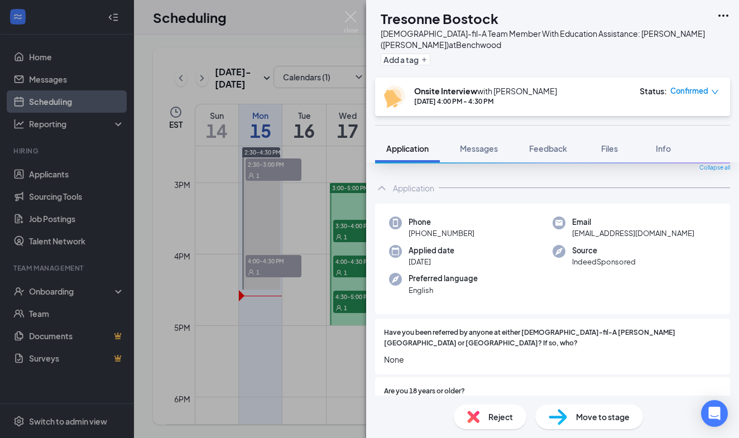
scroll to position [59, 0]
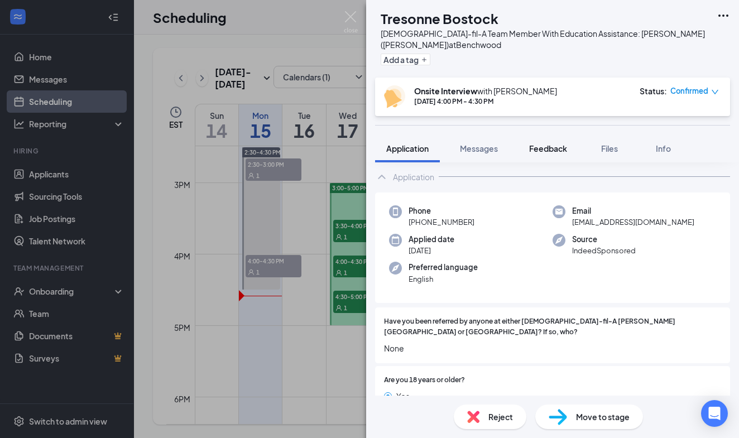
click at [538, 148] on span "Feedback" at bounding box center [548, 148] width 38 height 10
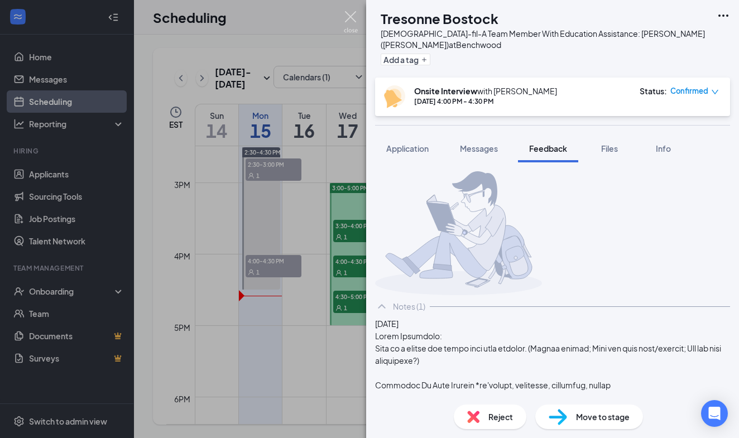
click at [350, 12] on img at bounding box center [351, 22] width 14 height 22
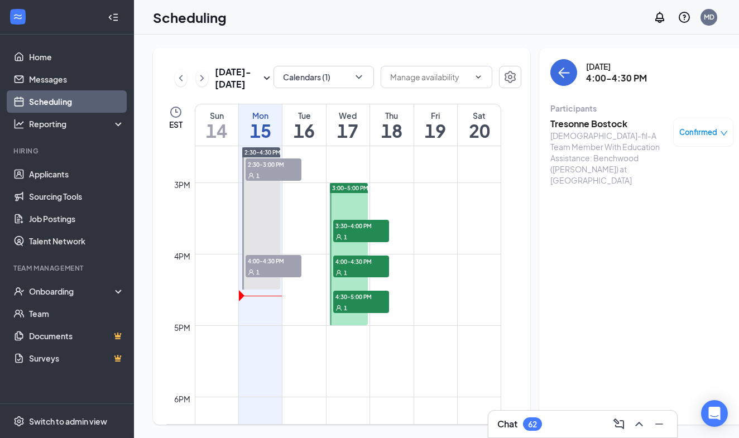
click at [364, 302] on span "4:30-5:00 PM" at bounding box center [361, 296] width 56 height 11
click at [557, 126] on h3 "[PERSON_NAME]" at bounding box center [608, 124] width 117 height 12
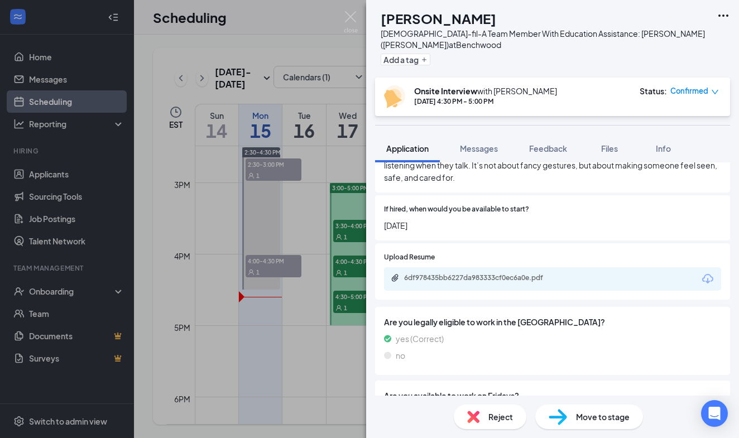
scroll to position [1174, 0]
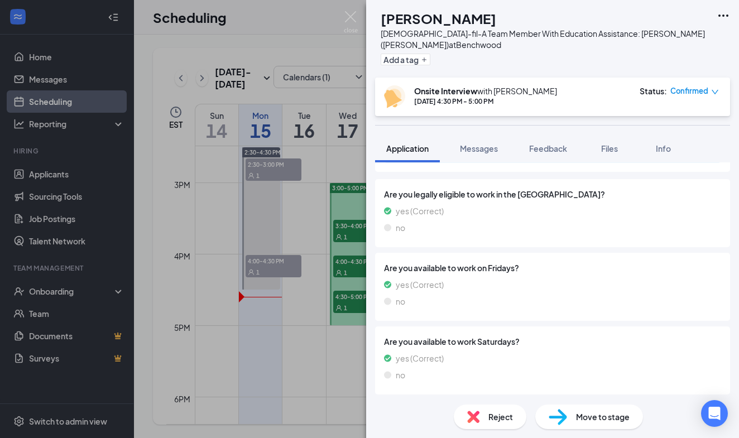
click at [354, 11] on div "KP [PERSON_NAME] [DEMOGRAPHIC_DATA]-fil-A Team Member With Education Assistance…" at bounding box center [369, 219] width 739 height 438
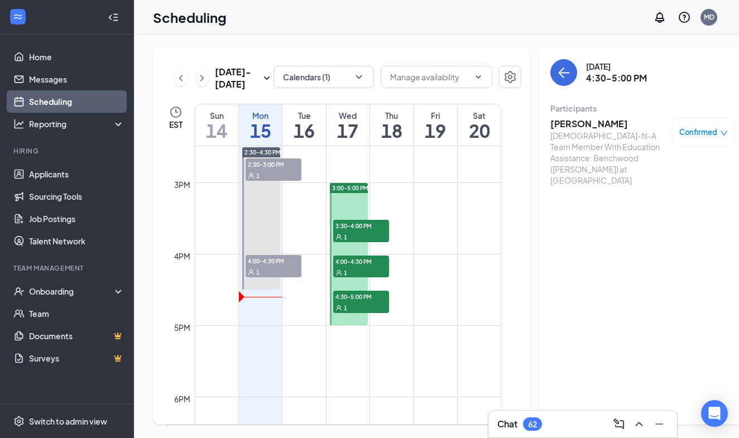
click at [521, 417] on div "Chat 62" at bounding box center [582, 424] width 171 height 18
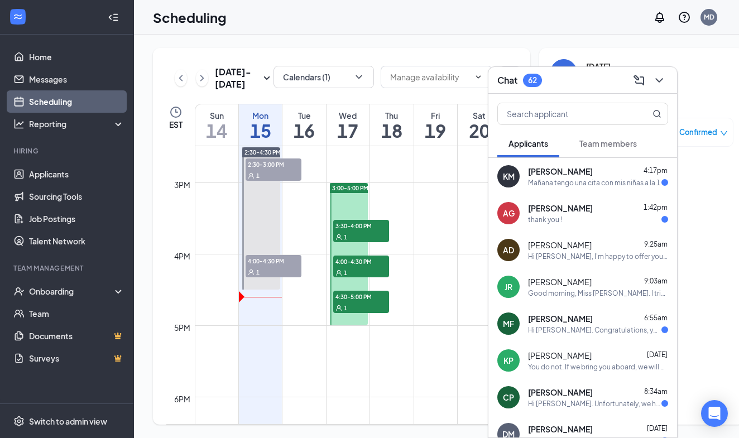
click at [566, 367] on div "You do not. If we bring you aboard, we will handle hiring documentation at a la…" at bounding box center [598, 366] width 140 height 9
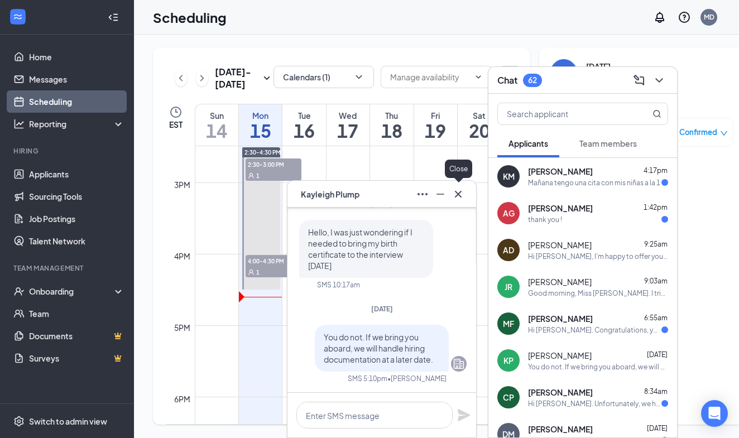
click at [456, 195] on icon "Cross" at bounding box center [457, 194] width 13 height 13
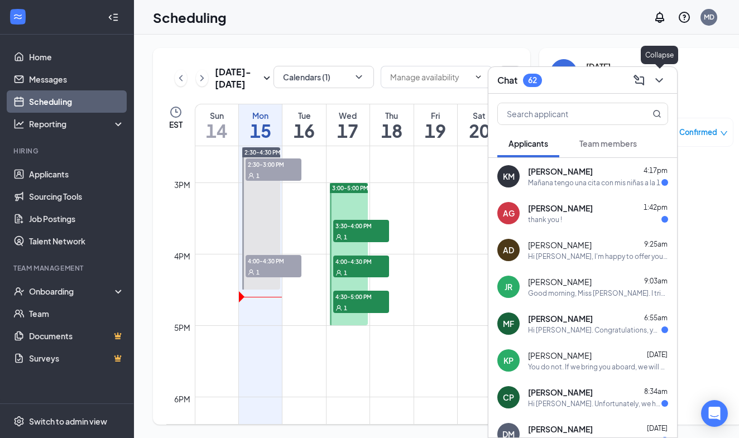
click at [660, 83] on icon "ChevronDown" at bounding box center [658, 80] width 13 height 13
